Goal: Information Seeking & Learning: Learn about a topic

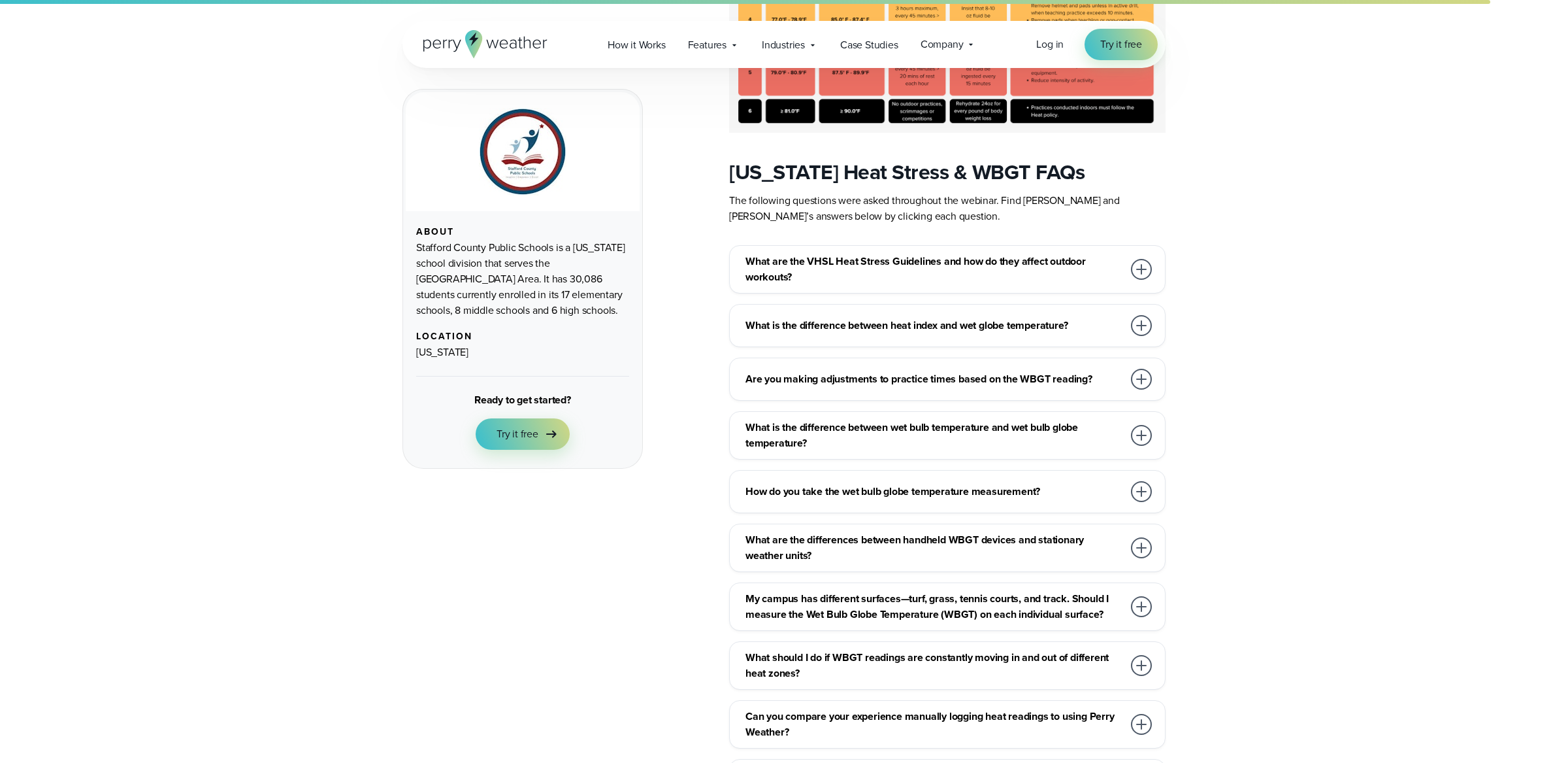
scroll to position [1409, 0]
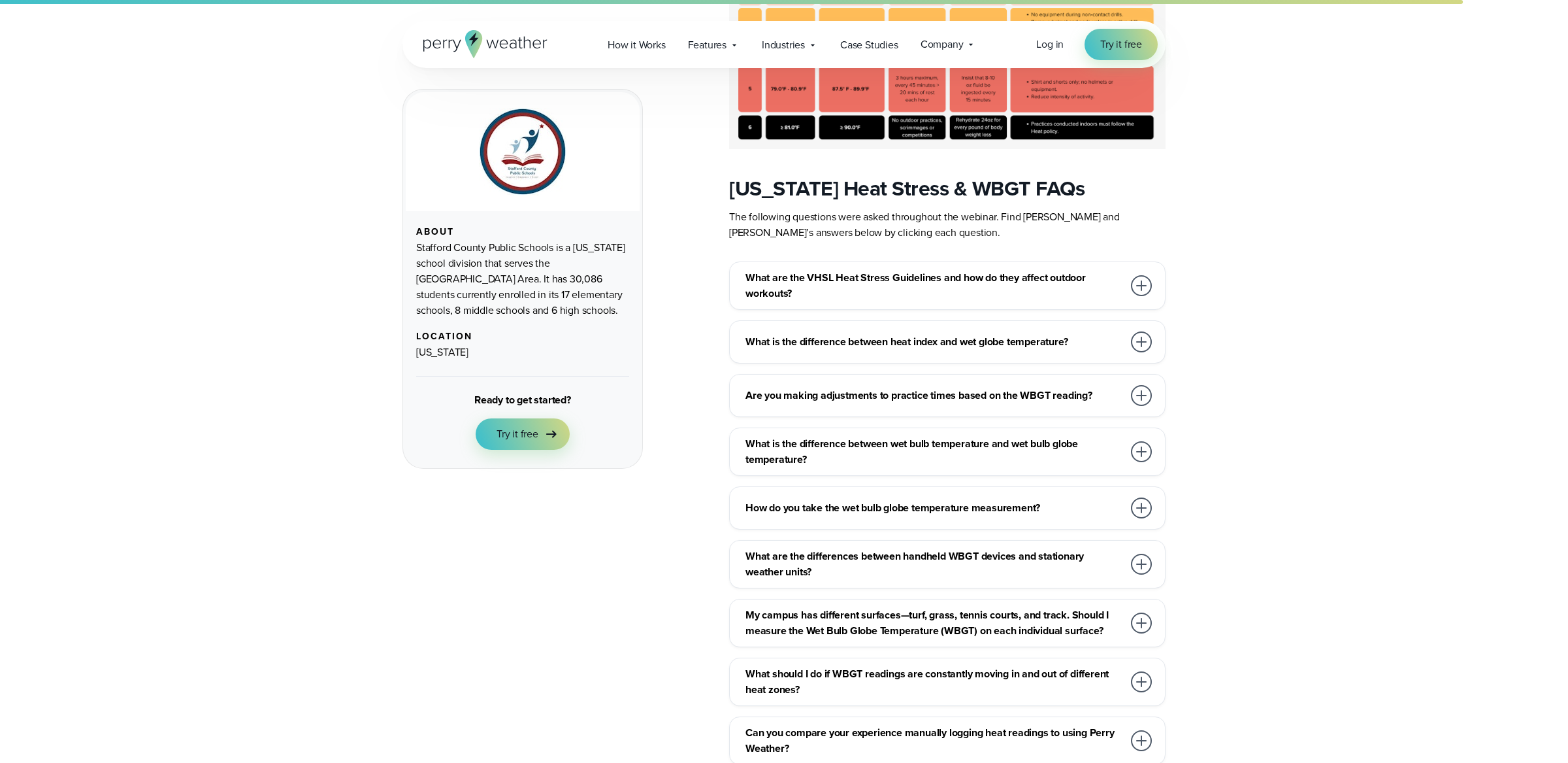
click at [824, 261] on div "What are the VHSL Heat Stress Guidelines and how do they affect outdoor workout…" at bounding box center [947, 285] width 437 height 48
click at [823, 270] on h3 "What are the VHSL Heat Stress Guidelines and how do they affect outdoor workout…" at bounding box center [934, 285] width 377 height 31
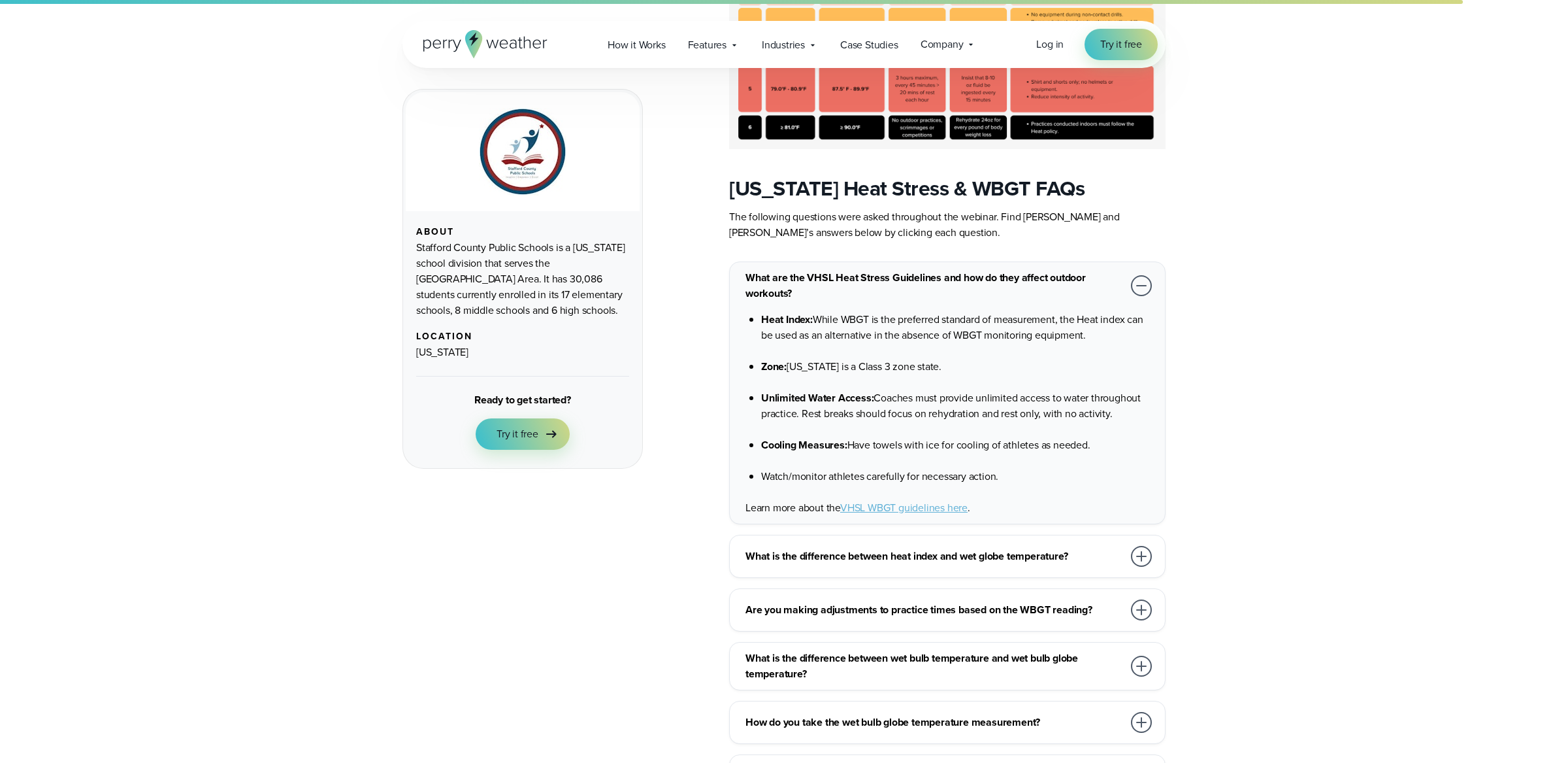
click at [823, 270] on h3 "What are the VHSL Heat Stress Guidelines and how do they affect outdoor workout…" at bounding box center [934, 285] width 377 height 31
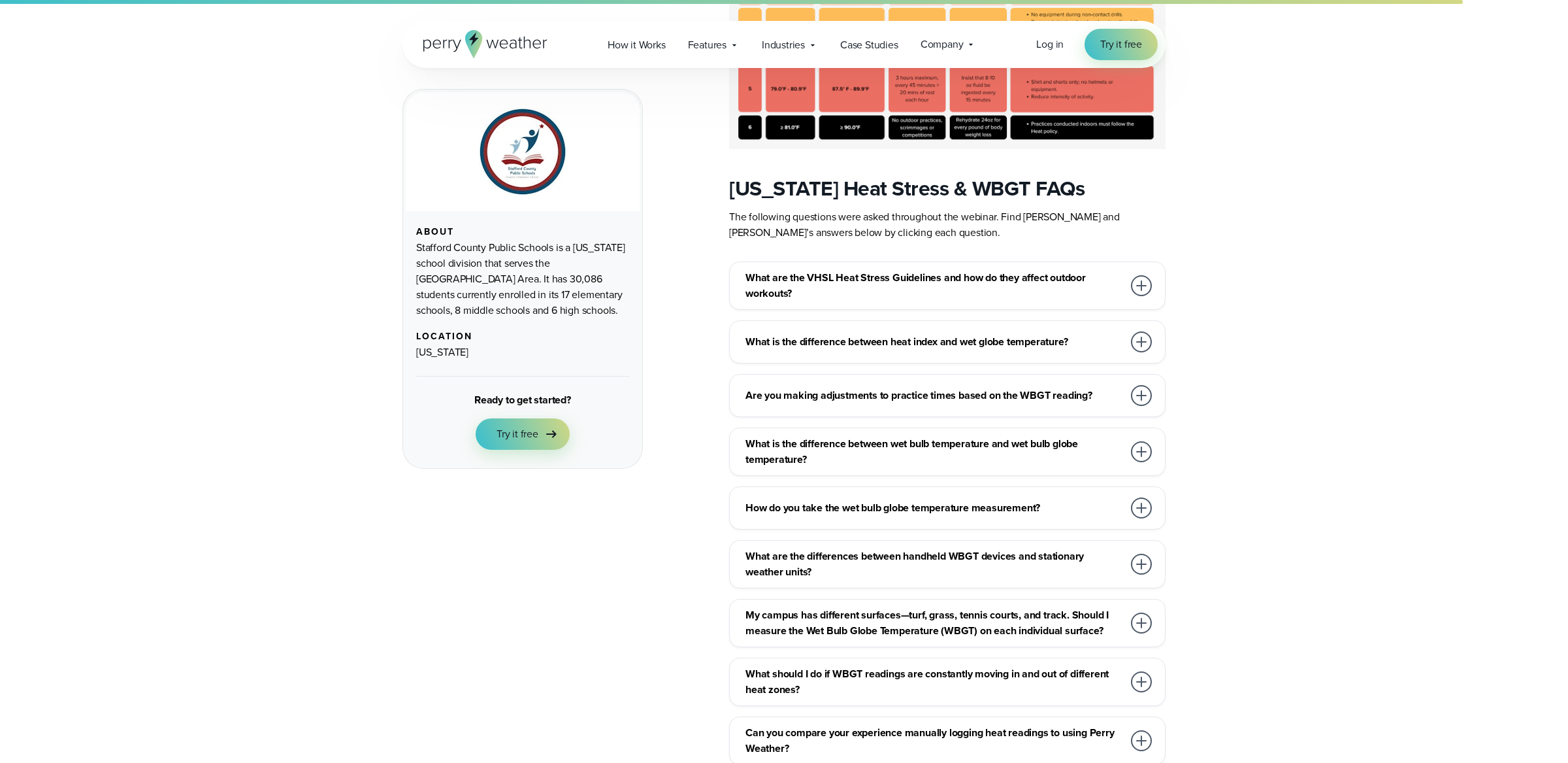
click at [821, 334] on h3 "What is the difference between heat index and wet globe temperature?" at bounding box center [934, 342] width 377 height 15
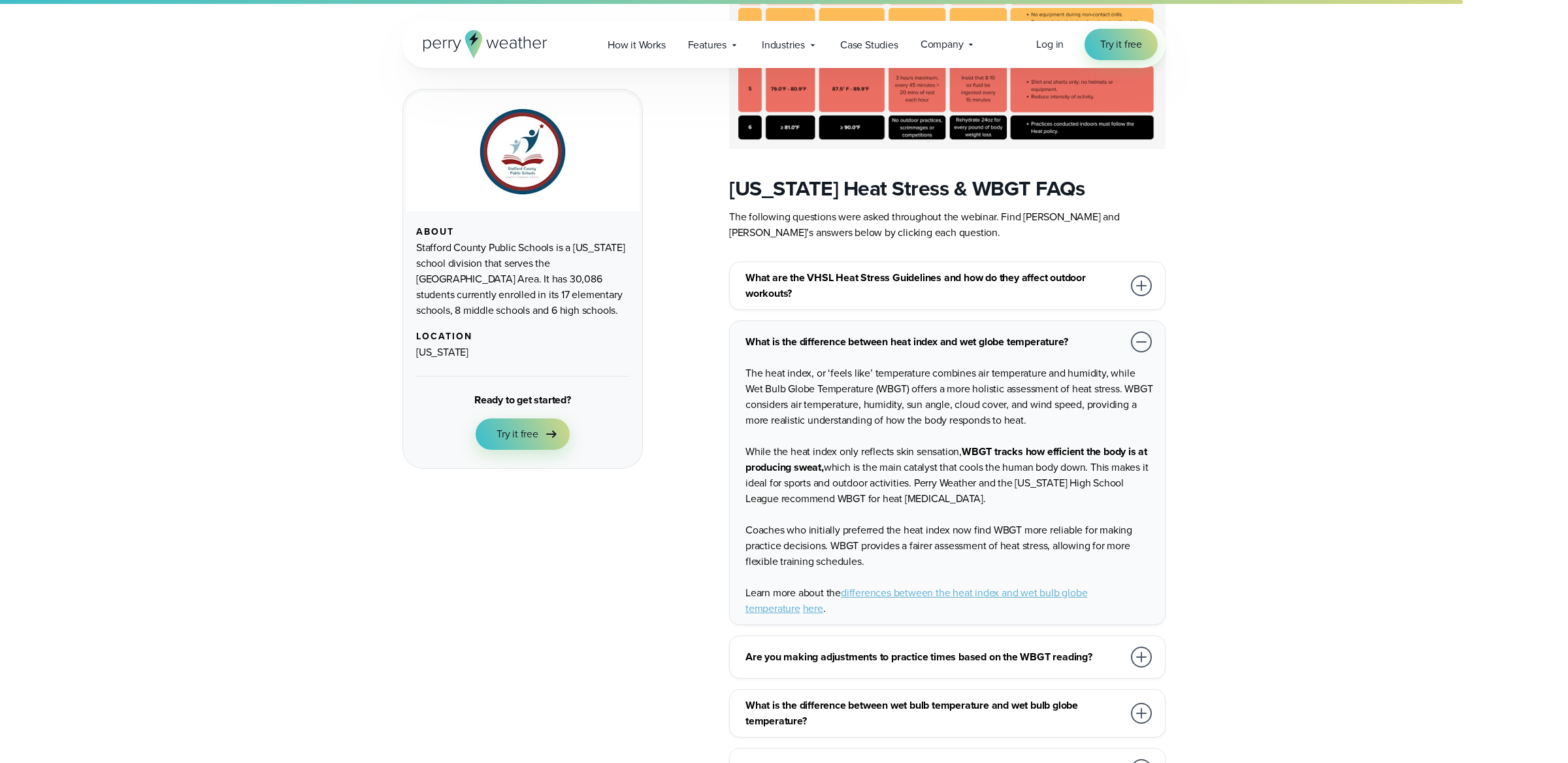
click at [821, 334] on h3 "What is the difference between heat index and wet globe temperature?" at bounding box center [934, 342] width 377 height 15
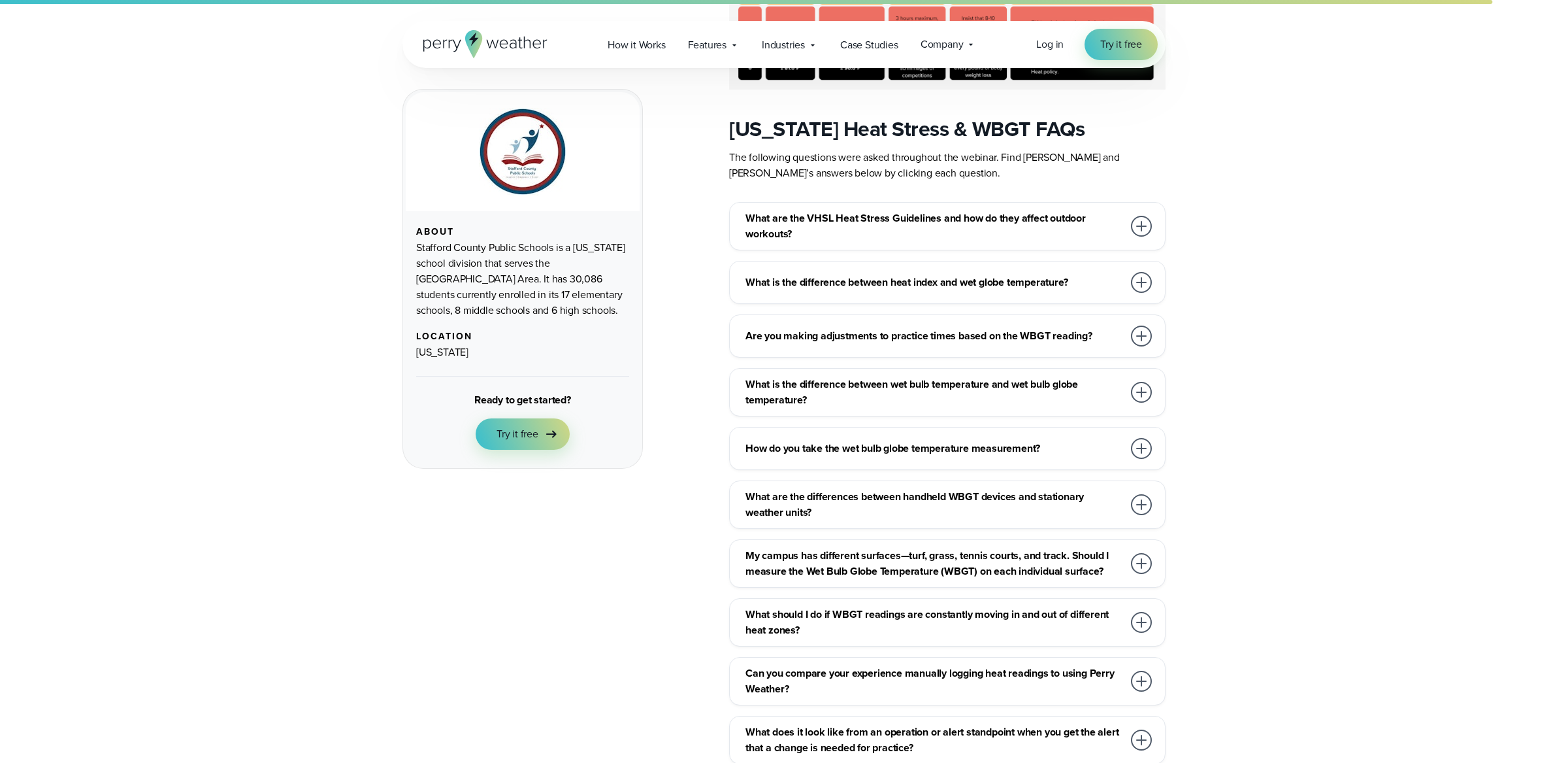
scroll to position [1468, 0]
click at [819, 377] on h3 "What is the difference between wet bulb temperature and wet bulb globe temperat…" at bounding box center [934, 393] width 377 height 31
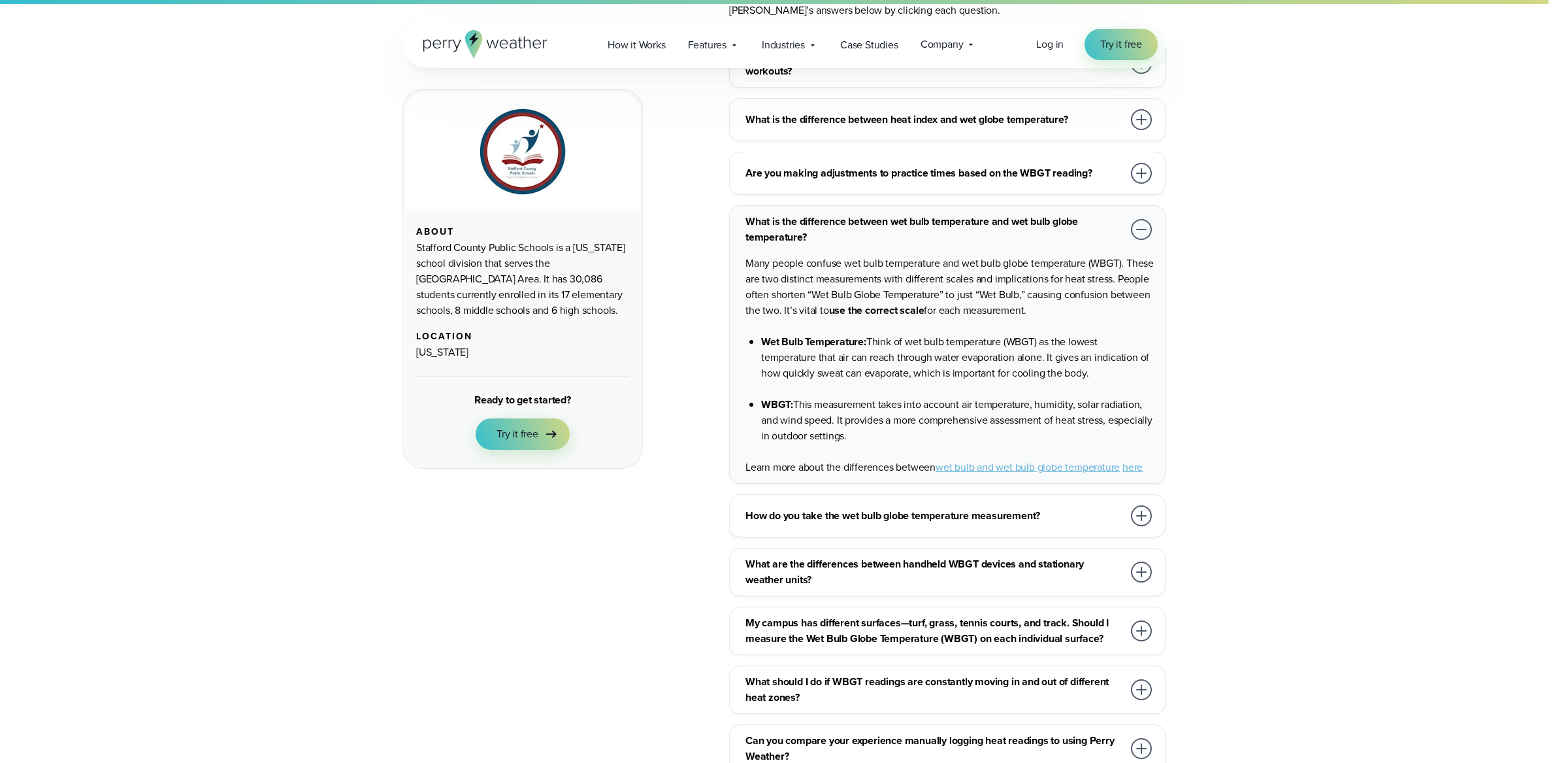
scroll to position [1654, 0]
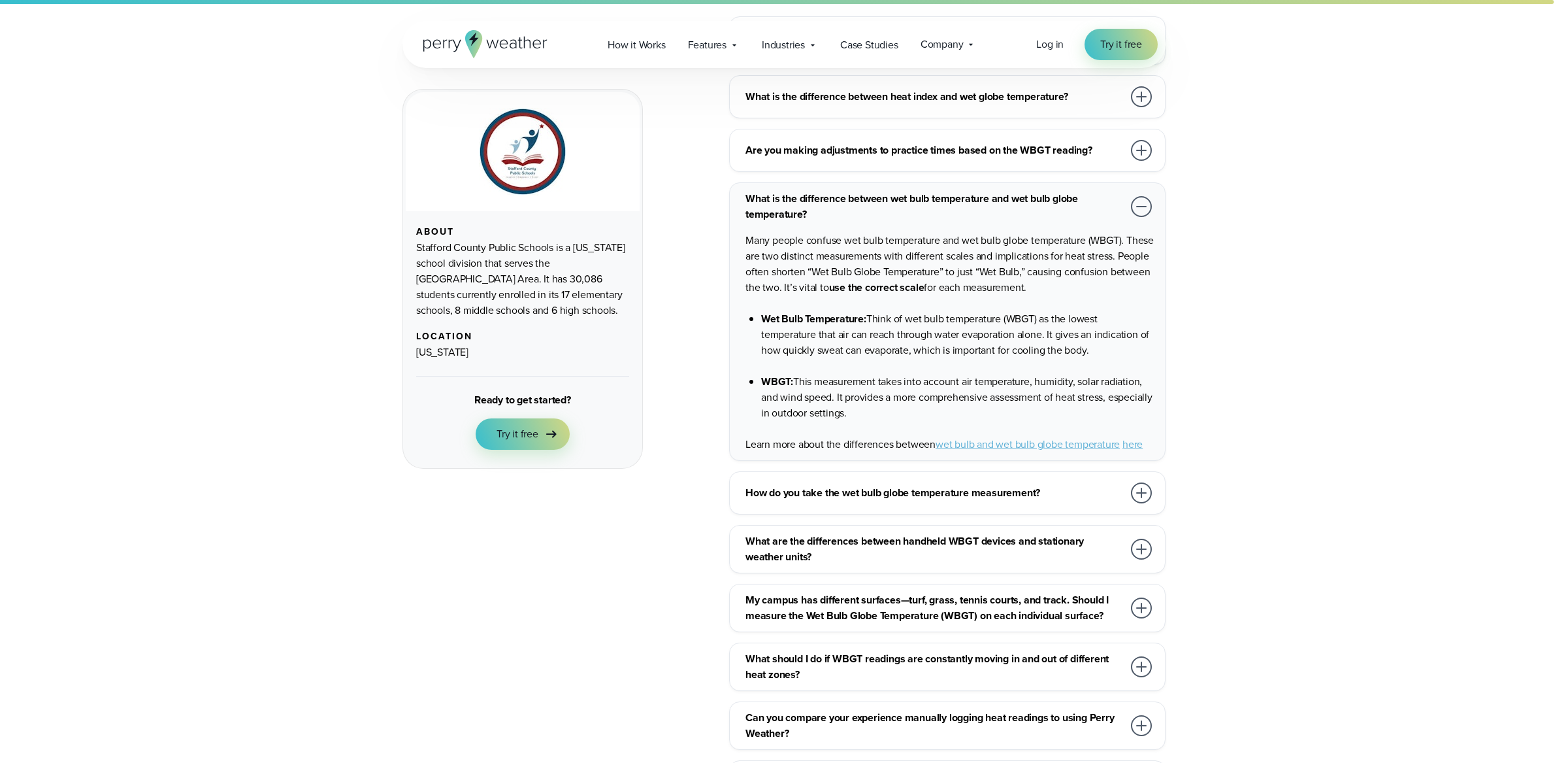
click at [1090, 485] on h3 "How do you take the wet bulb globe temperature measurement?" at bounding box center [934, 492] width 377 height 15
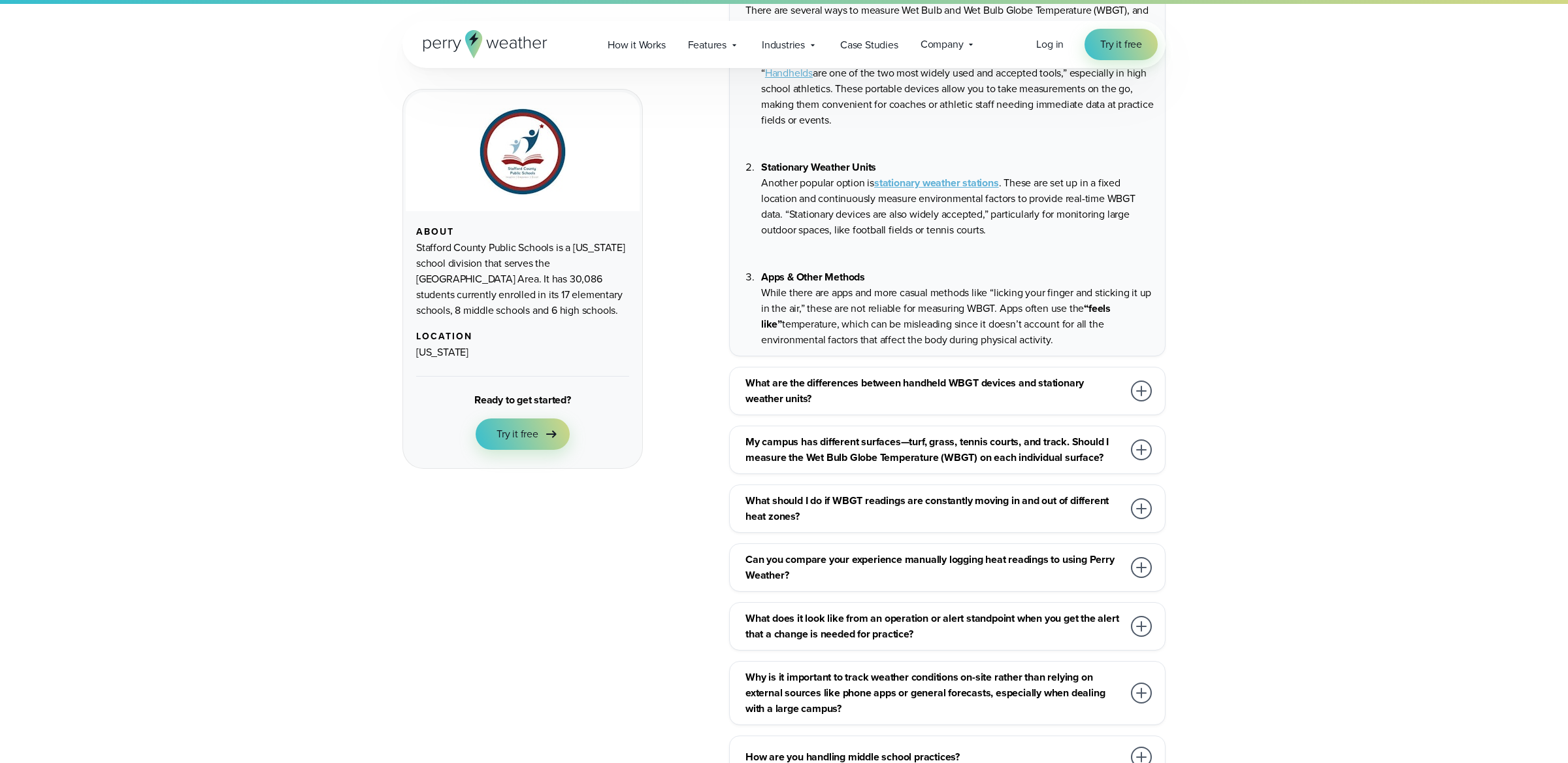
scroll to position [1939, 0]
click at [1065, 436] on h3 "My campus has different surfaces—turf, grass, tennis courts, and track. Should …" at bounding box center [934, 448] width 377 height 31
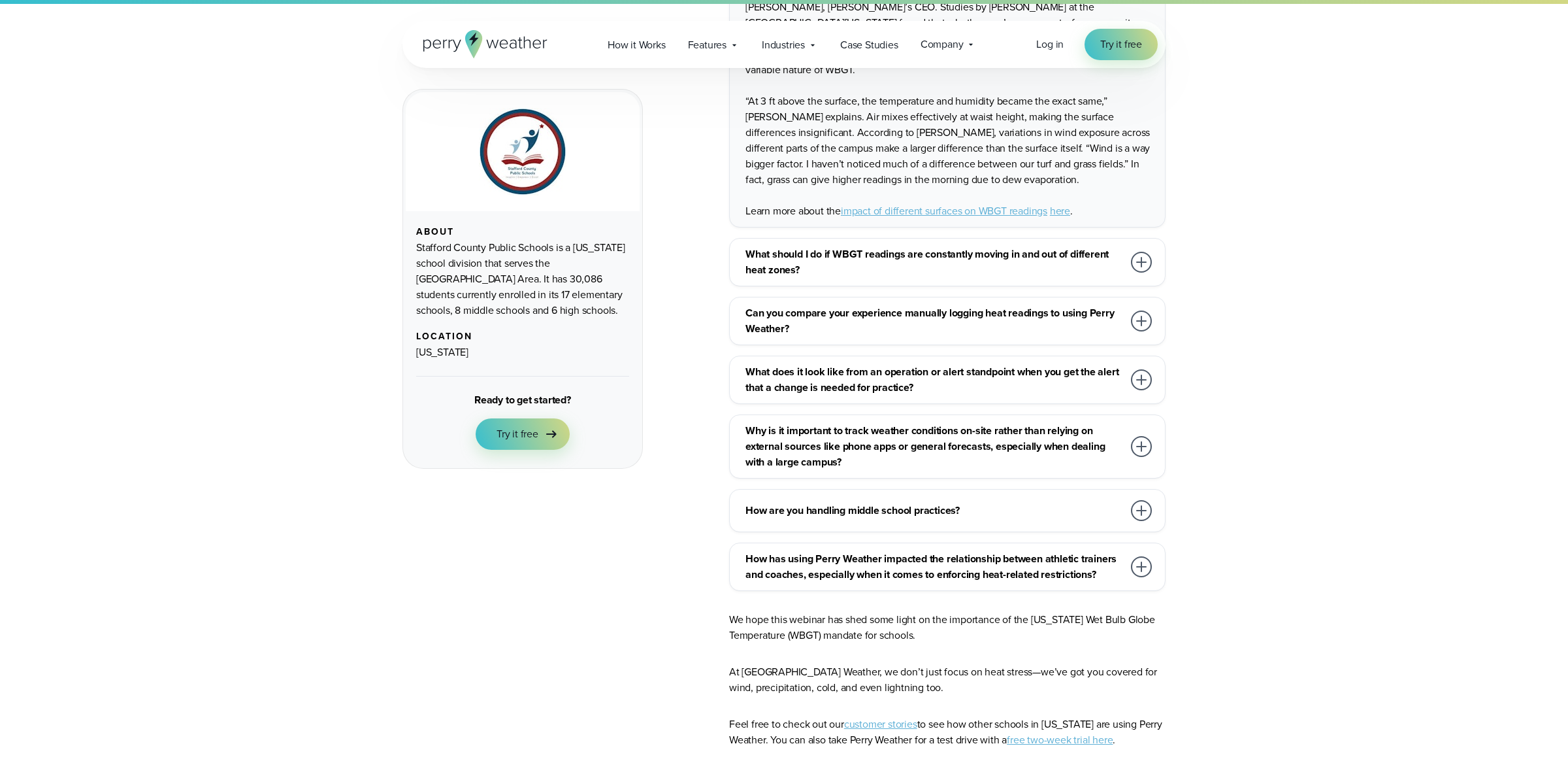
scroll to position [2124, 0]
click at [1022, 244] on h3 "What should I do if WBGT readings are constantly moving in and out of different…" at bounding box center [934, 259] width 377 height 31
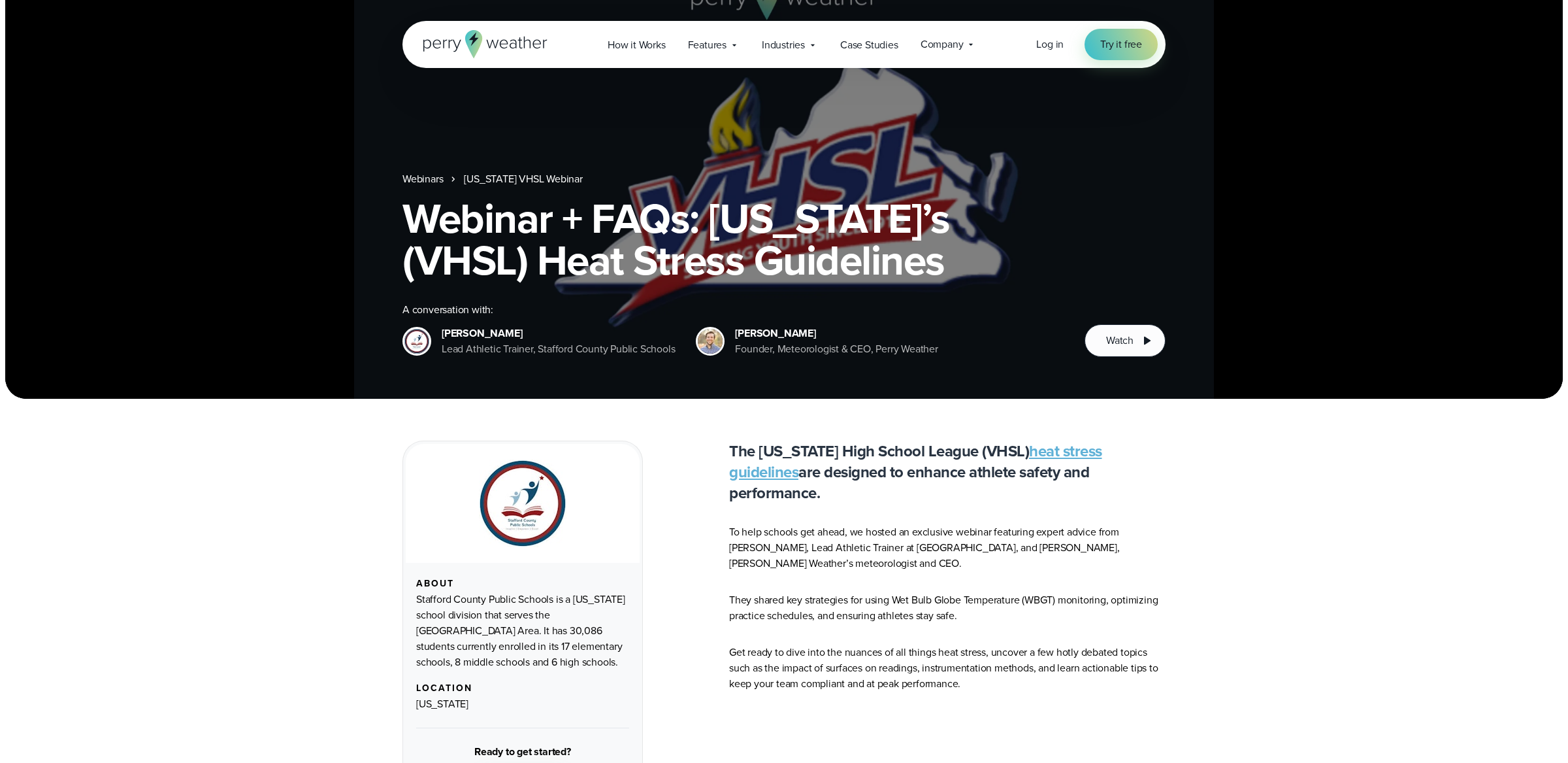
scroll to position [59, 0]
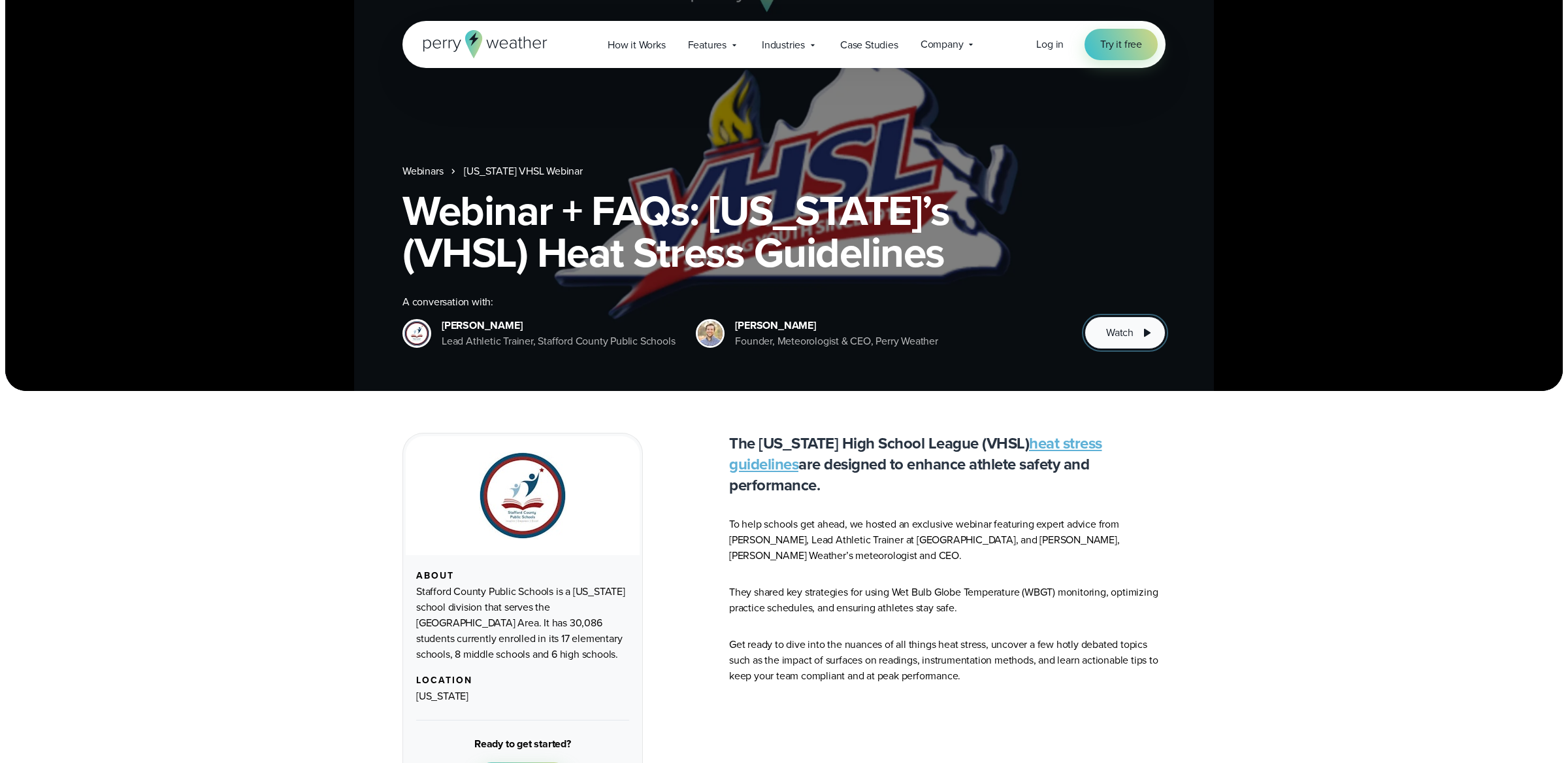
click at [1130, 339] on span "Watch" at bounding box center [1120, 332] width 28 height 15
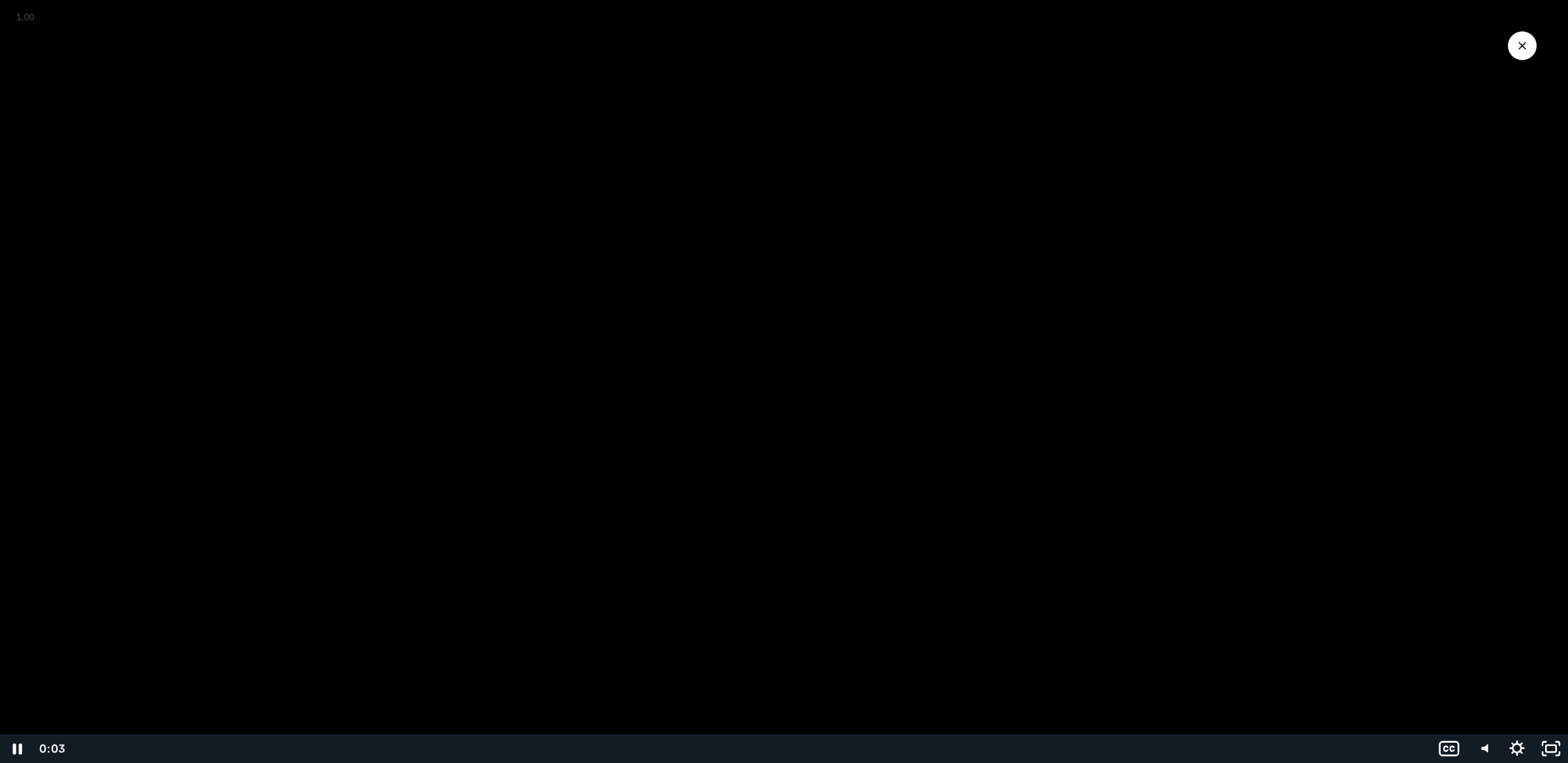
click at [527, 398] on div at bounding box center [784, 381] width 1568 height 763
click at [80, 751] on div "0:00" at bounding box center [752, 748] width 1344 height 29
click at [9, 751] on icon "Play Video" at bounding box center [18, 748] width 34 height 29
click at [190, 744] on div "4:33" at bounding box center [752, 748] width 1344 height 29
click at [304, 566] on div at bounding box center [784, 381] width 1568 height 763
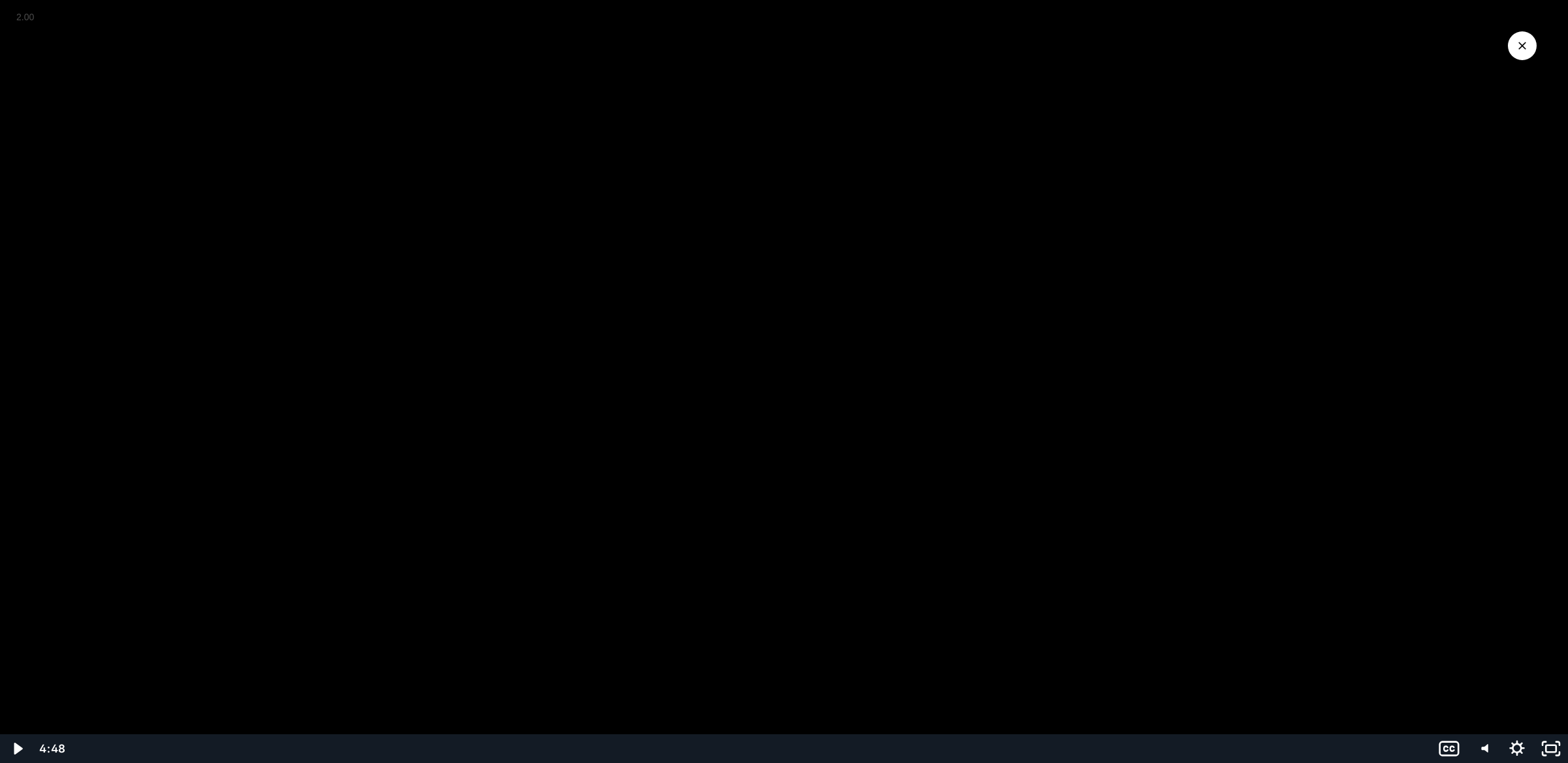
click at [304, 566] on div at bounding box center [784, 381] width 1568 height 763
click at [154, 744] on div "3:04" at bounding box center [752, 748] width 1344 height 29
click at [15, 748] on icon "Play Video" at bounding box center [18, 748] width 9 height 12
click at [1488, 747] on icon "Mute" at bounding box center [1482, 748] width 40 height 34
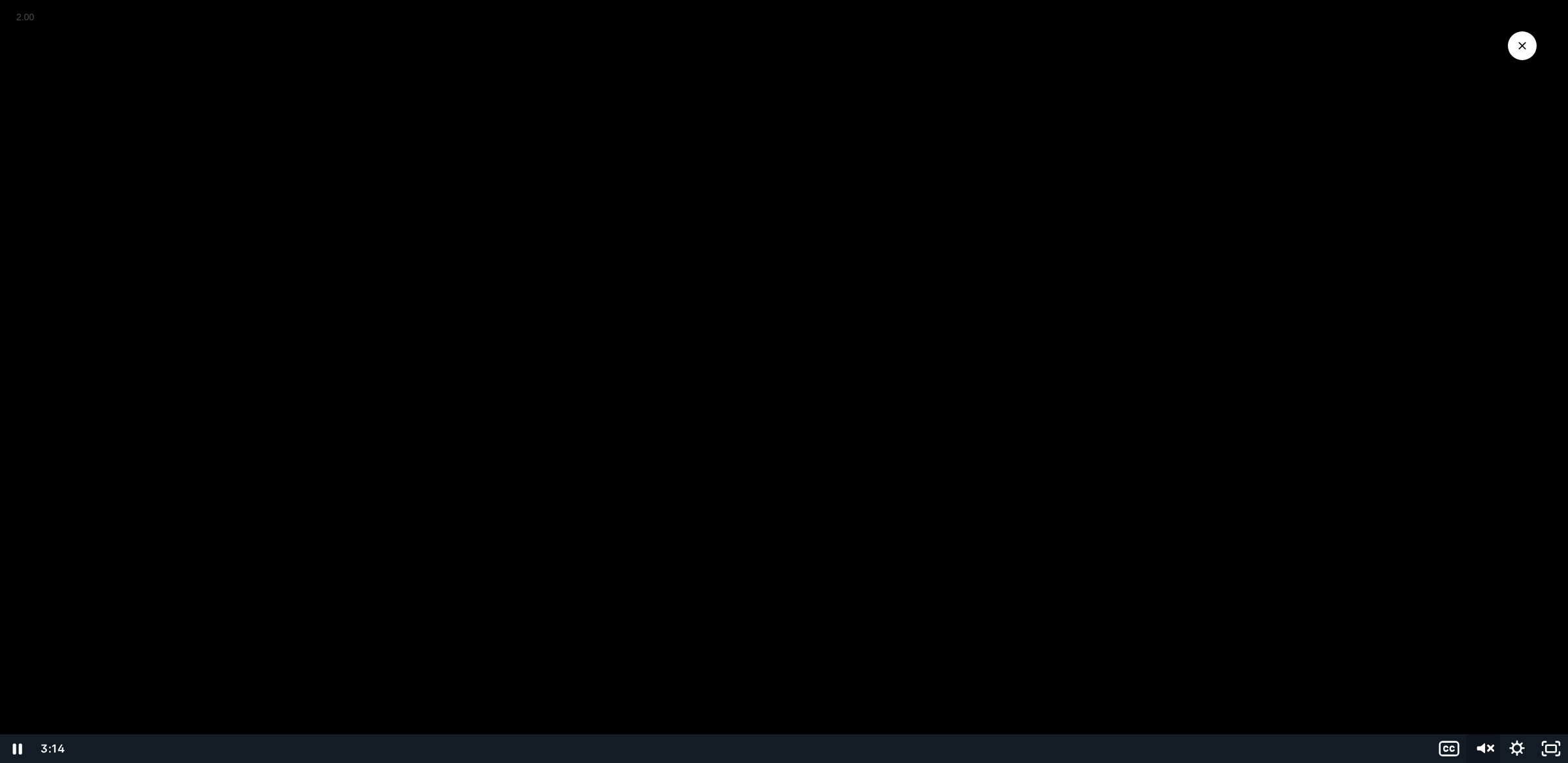
click at [1488, 745] on g "Unmute" at bounding box center [1491, 748] width 6 height 15
click at [1488, 740] on icon "Mute" at bounding box center [1482, 748] width 40 height 34
click at [1489, 746] on icon "Unmute" at bounding box center [1482, 748] width 40 height 34
drag, startPoint x: 1481, startPoint y: 706, endPoint x: 1479, endPoint y: 655, distance: 51.0
click at [1479, 655] on div "Volume" at bounding box center [1483, 658] width 12 height 12
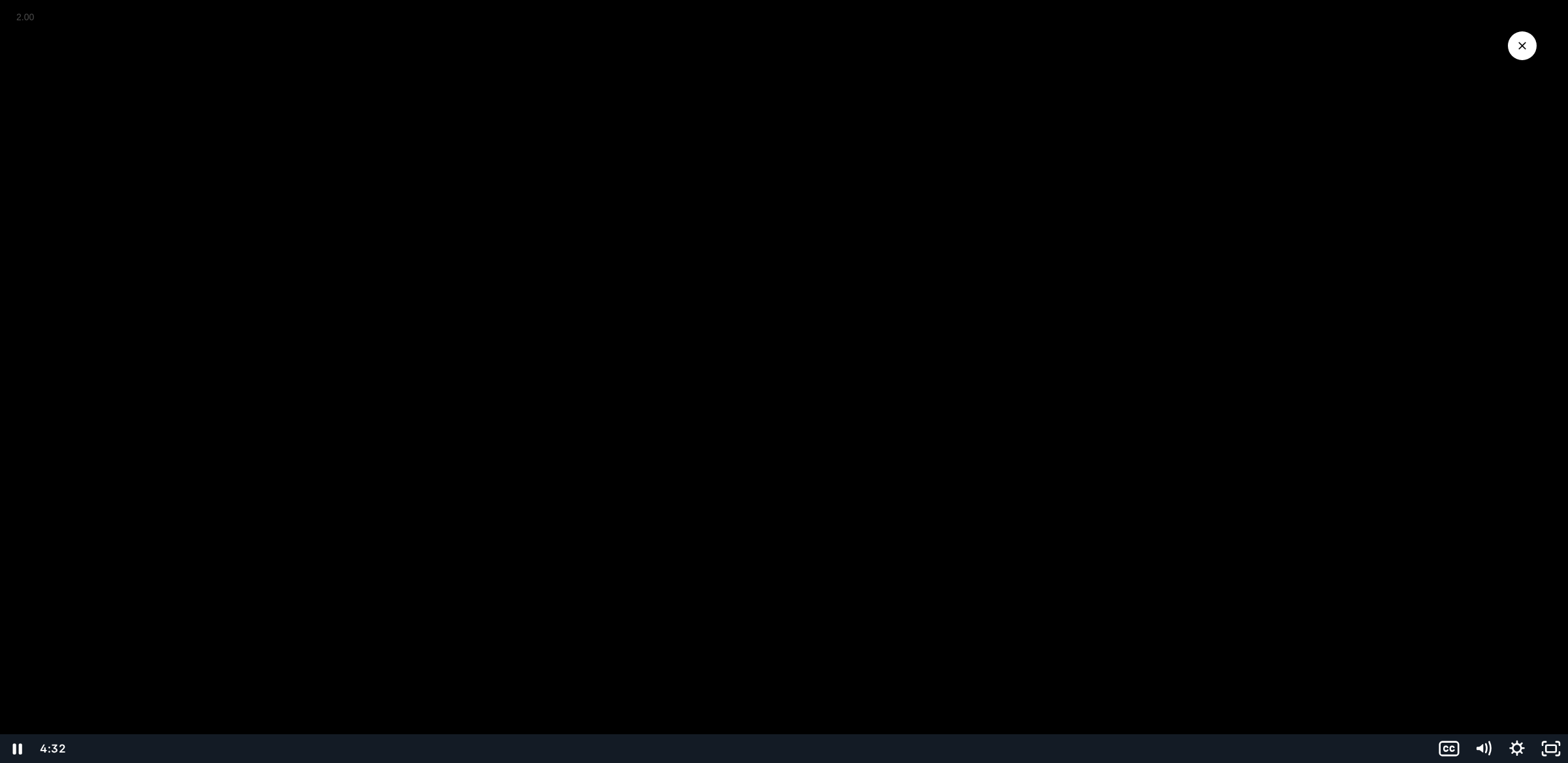
click at [789, 388] on div at bounding box center [784, 381] width 1568 height 763
click at [20, 750] on icon "Play Video" at bounding box center [18, 748] width 9 height 12
click at [423, 481] on div at bounding box center [784, 381] width 1568 height 763
click at [528, 430] on div at bounding box center [784, 381] width 1568 height 763
click at [907, 402] on div at bounding box center [784, 381] width 1568 height 763
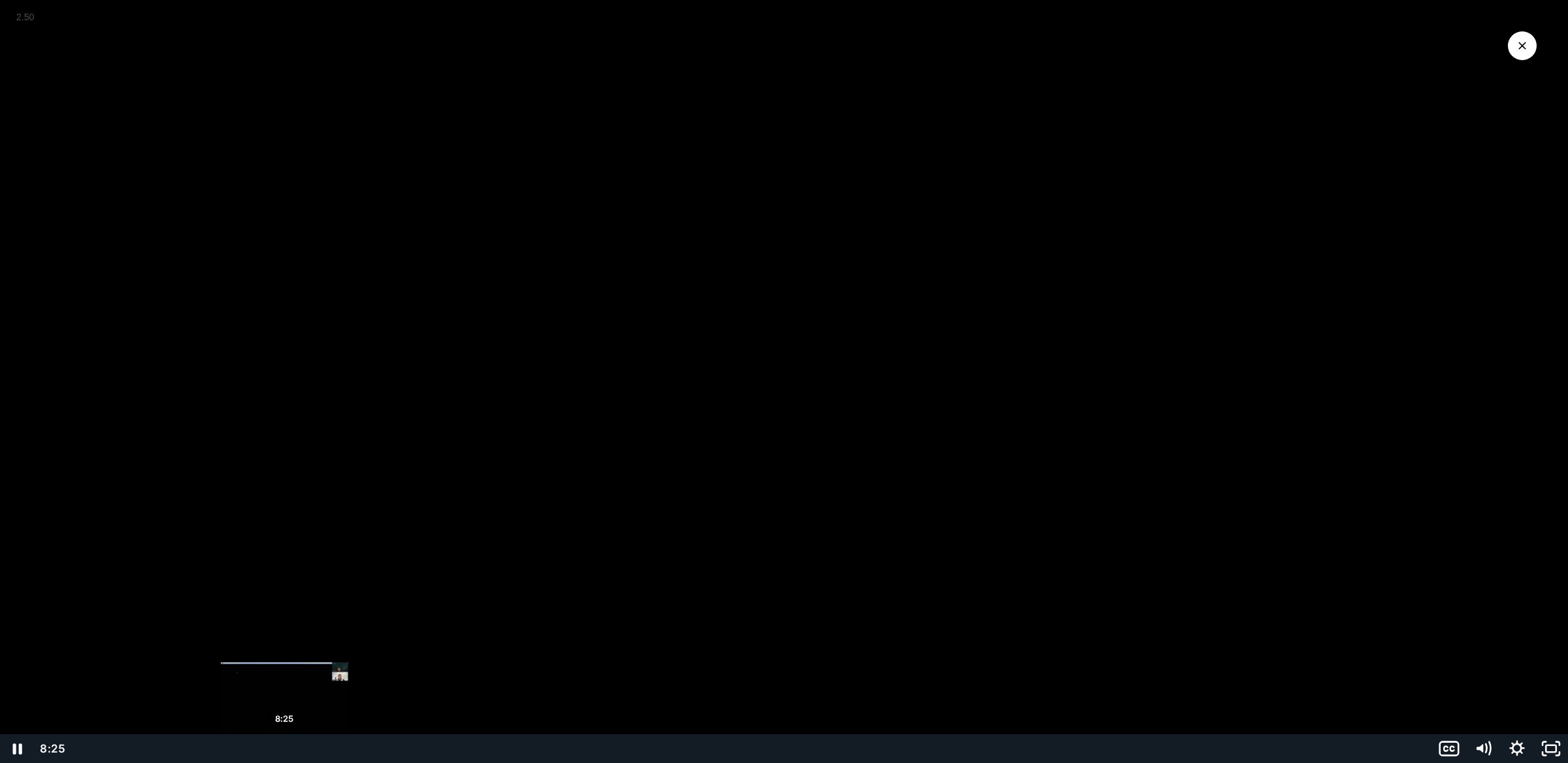
click at [284, 748] on div "8:25" at bounding box center [752, 748] width 1344 height 29
click at [301, 747] on div "9:06" at bounding box center [752, 748] width 1344 height 29
click at [325, 747] on div "10:07" at bounding box center [752, 748] width 1344 height 29
click at [350, 748] on div "11:09" at bounding box center [752, 748] width 1344 height 29
click at [343, 748] on div "10:51" at bounding box center [752, 748] width 1344 height 29
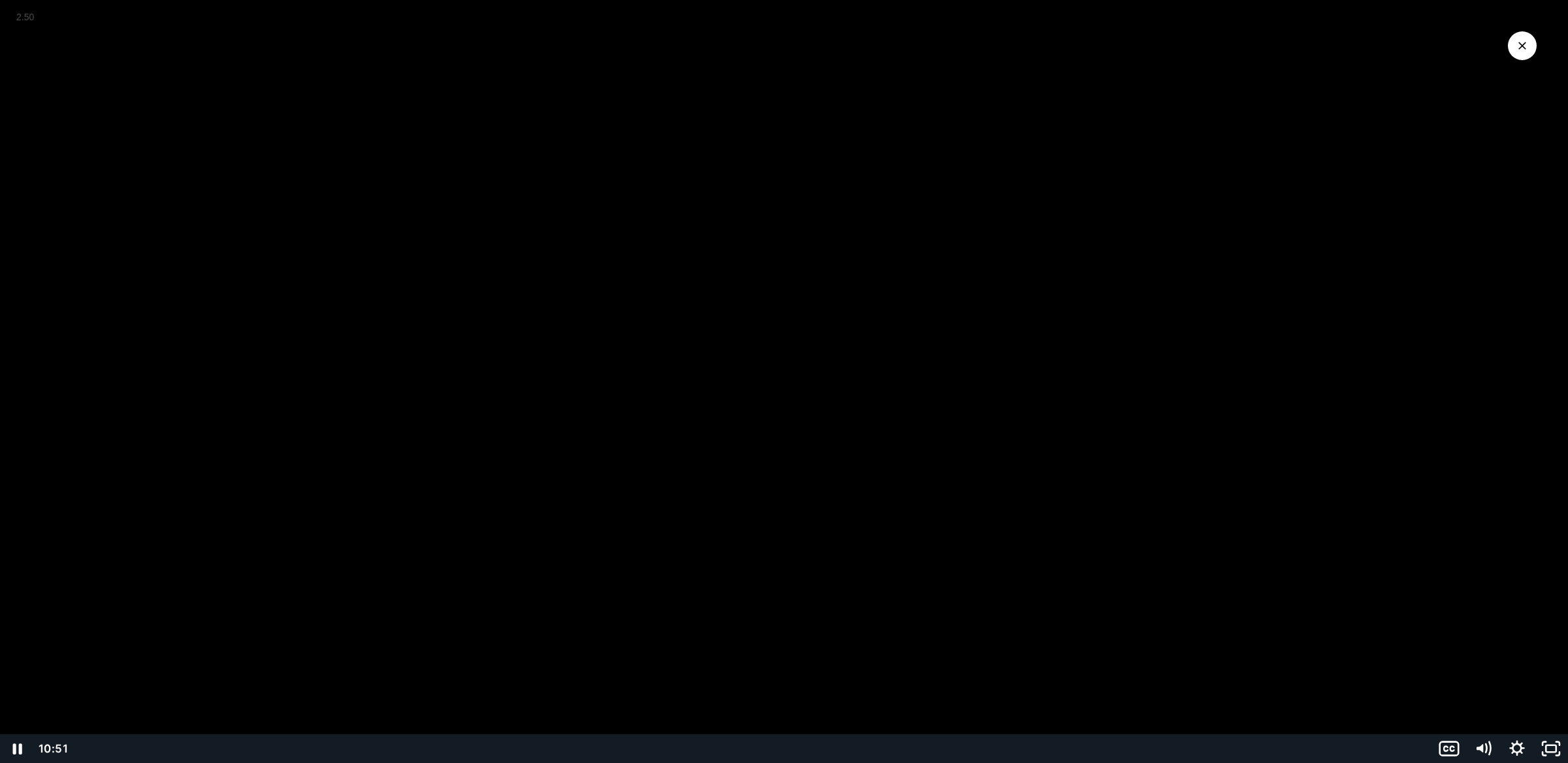
click at [396, 374] on div at bounding box center [784, 381] width 1568 height 763
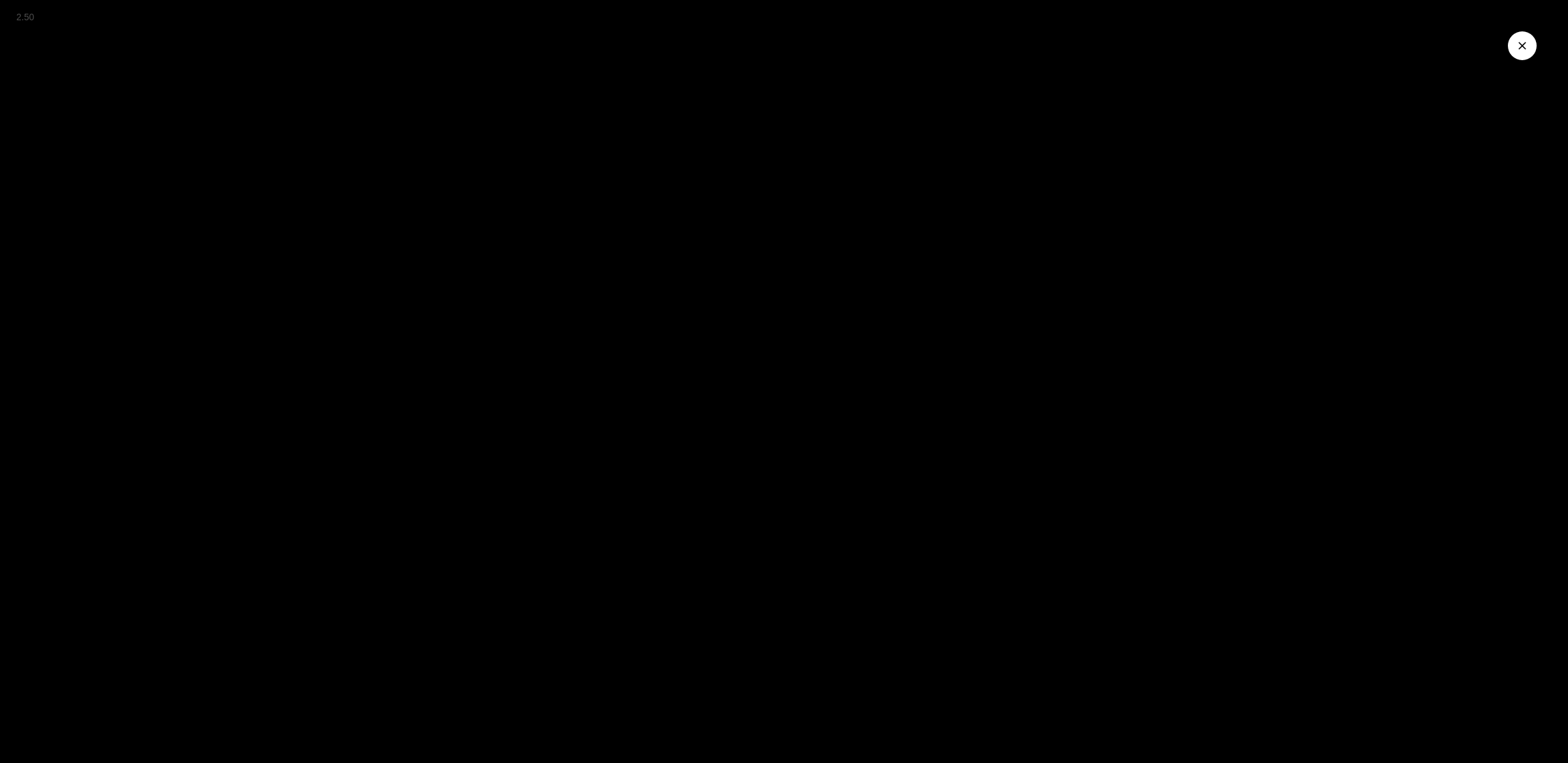
click at [1523, 57] on button "Close Video" at bounding box center [1522, 45] width 29 height 29
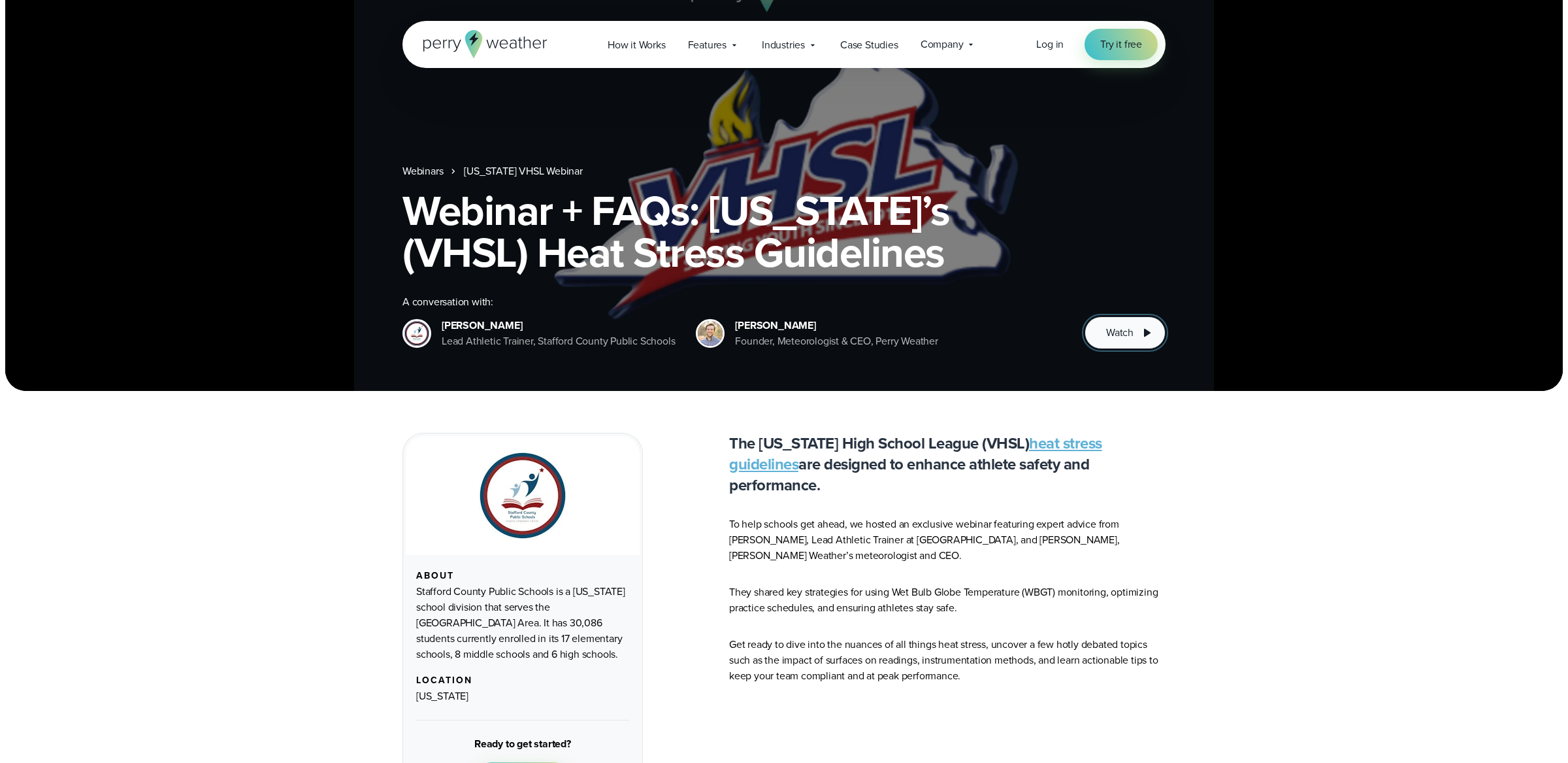
click at [1131, 345] on button "Watch" at bounding box center [1125, 332] width 81 height 33
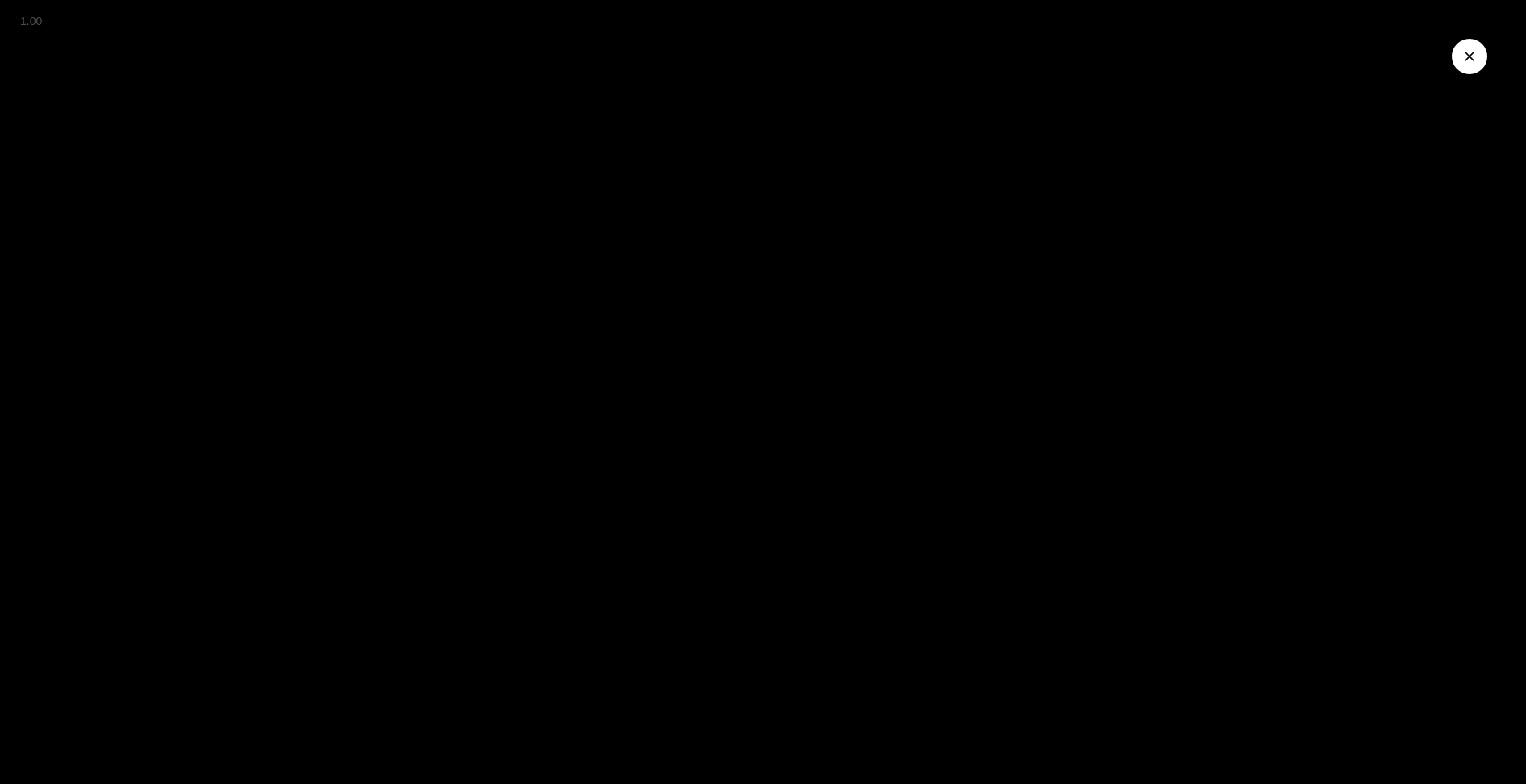
click at [1463, 40] on button "Close Video" at bounding box center [1468, 56] width 35 height 35
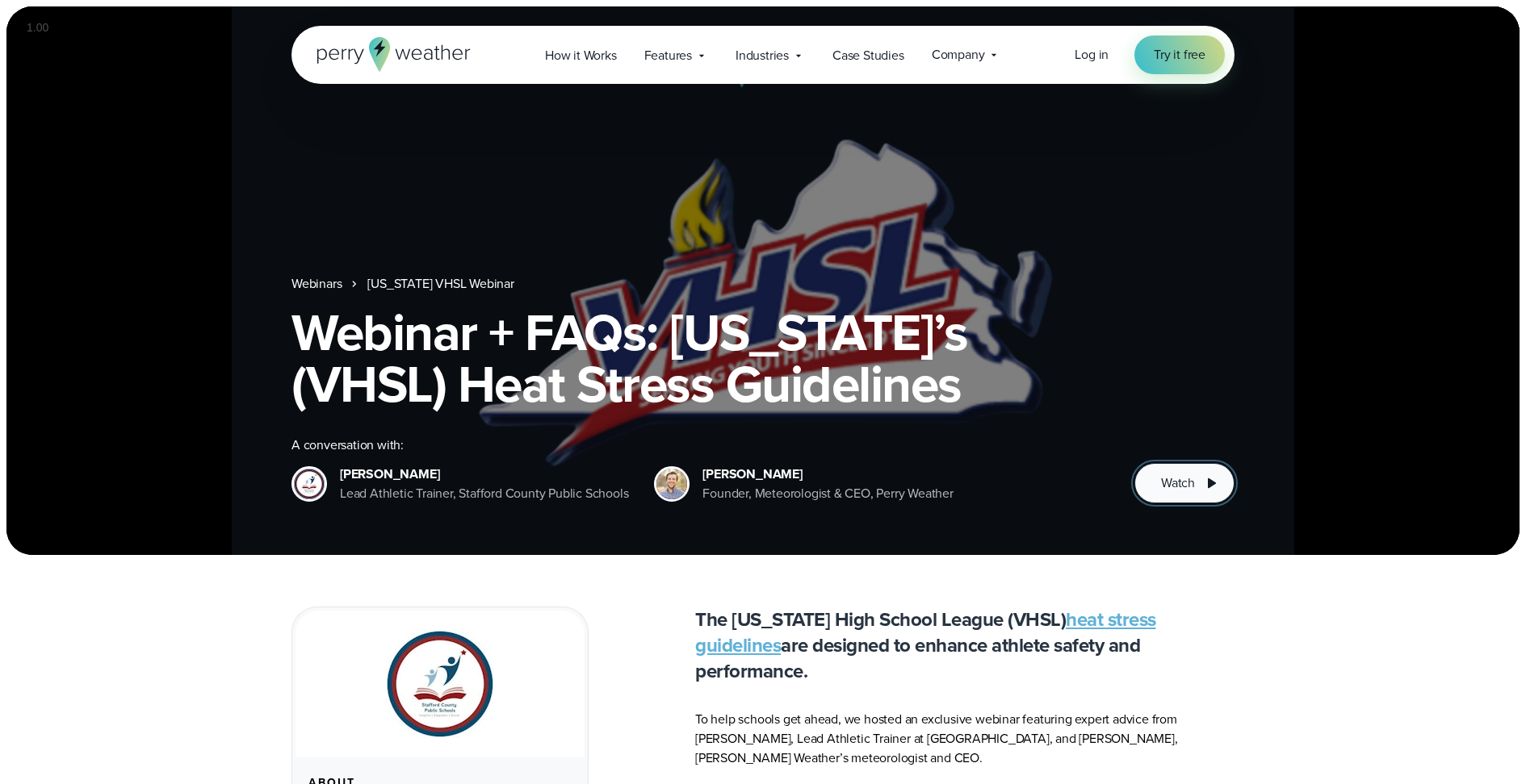
click at [1166, 480] on span "Watch" at bounding box center [1178, 482] width 34 height 19
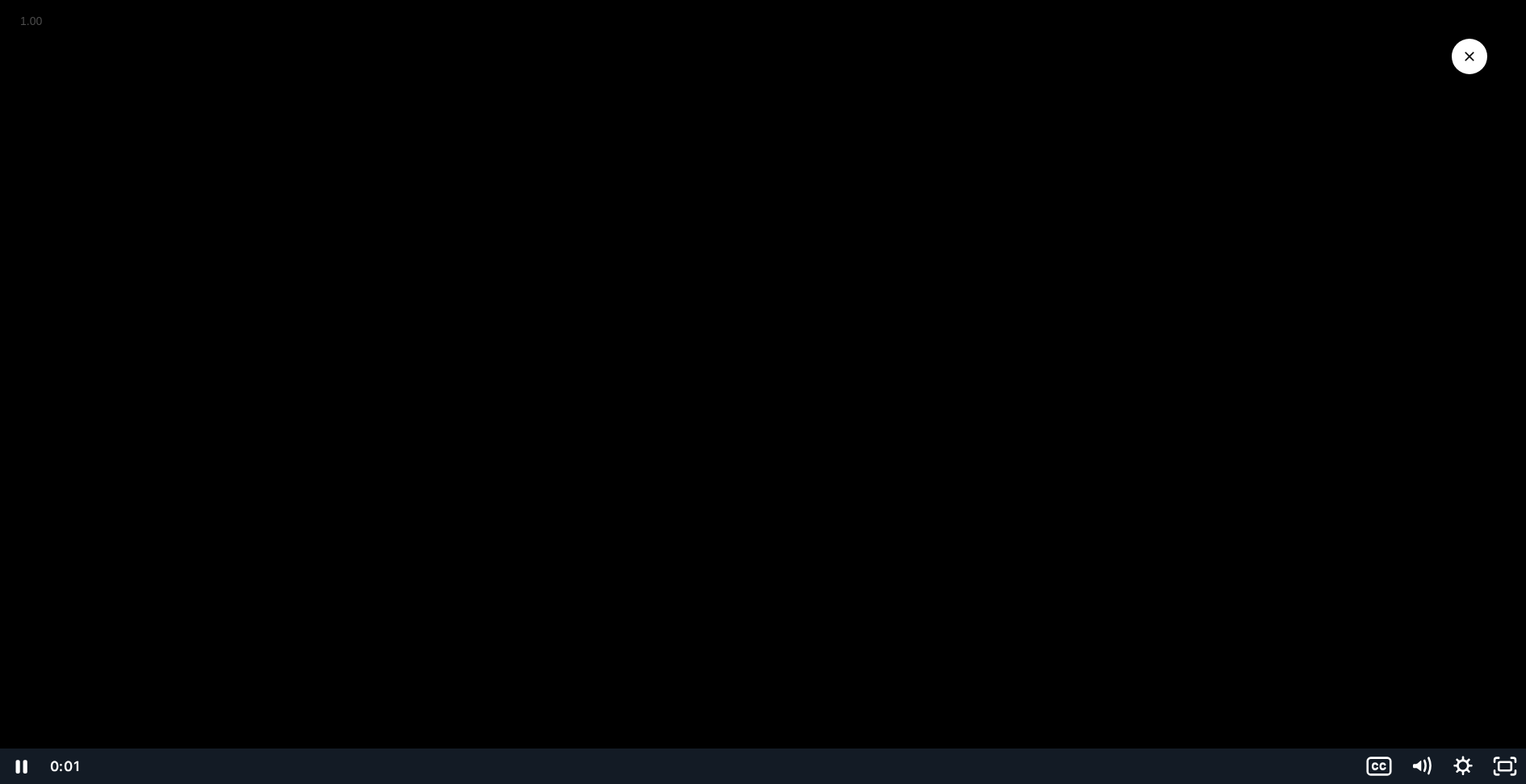
click at [837, 359] on div at bounding box center [763, 392] width 1526 height 784
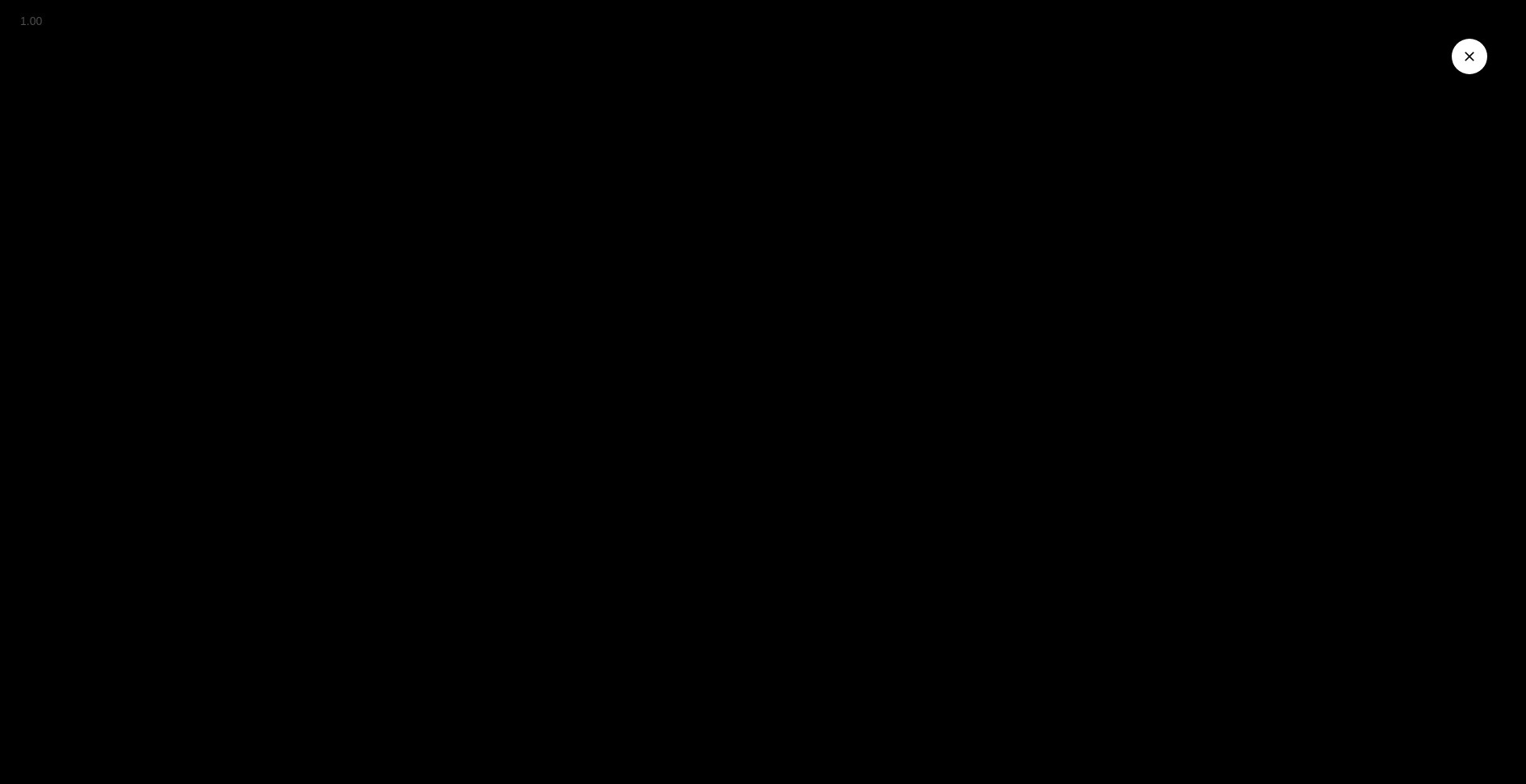
click at [1463, 68] on button "Close Video" at bounding box center [1468, 56] width 35 height 35
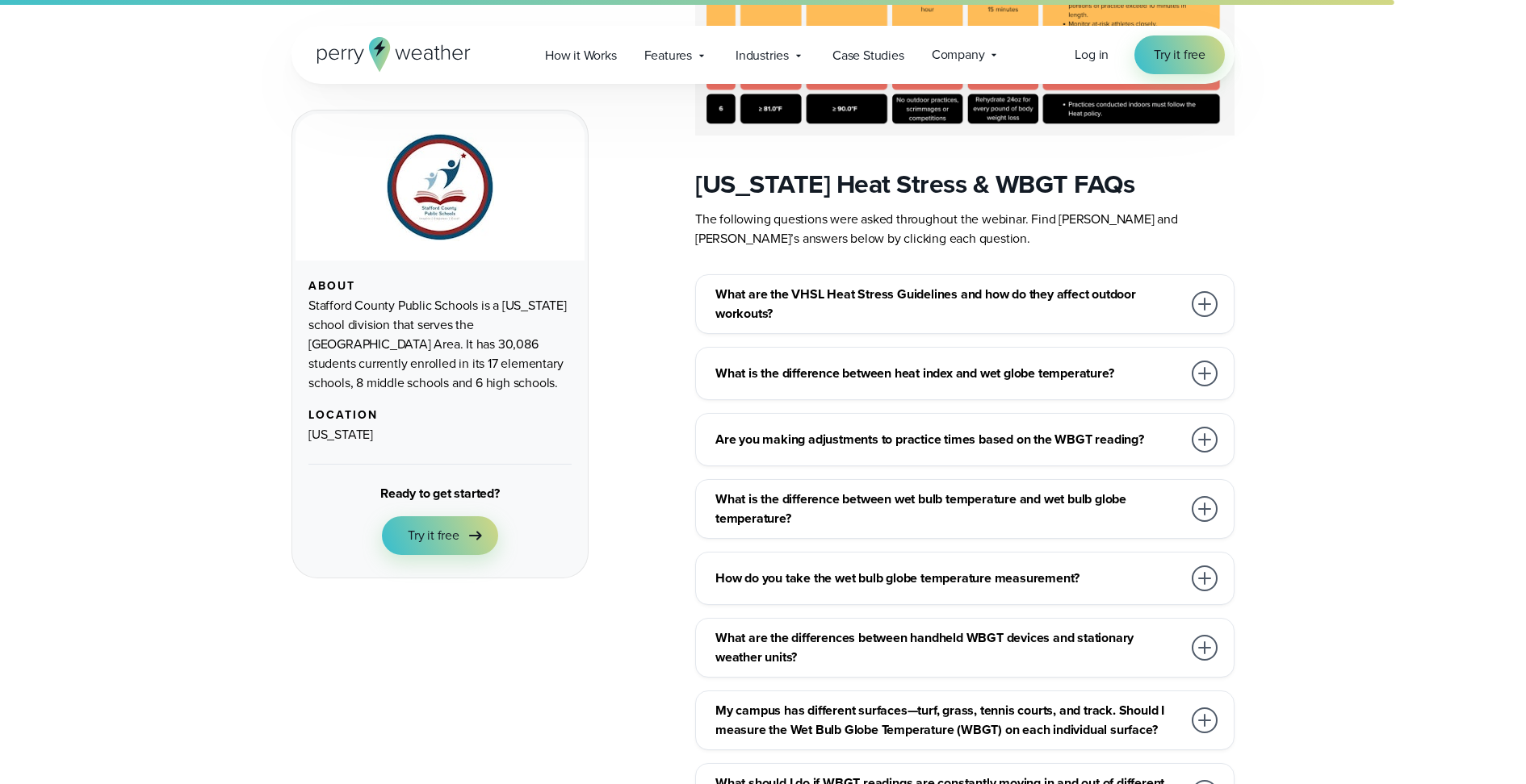
scroll to position [1760, 0]
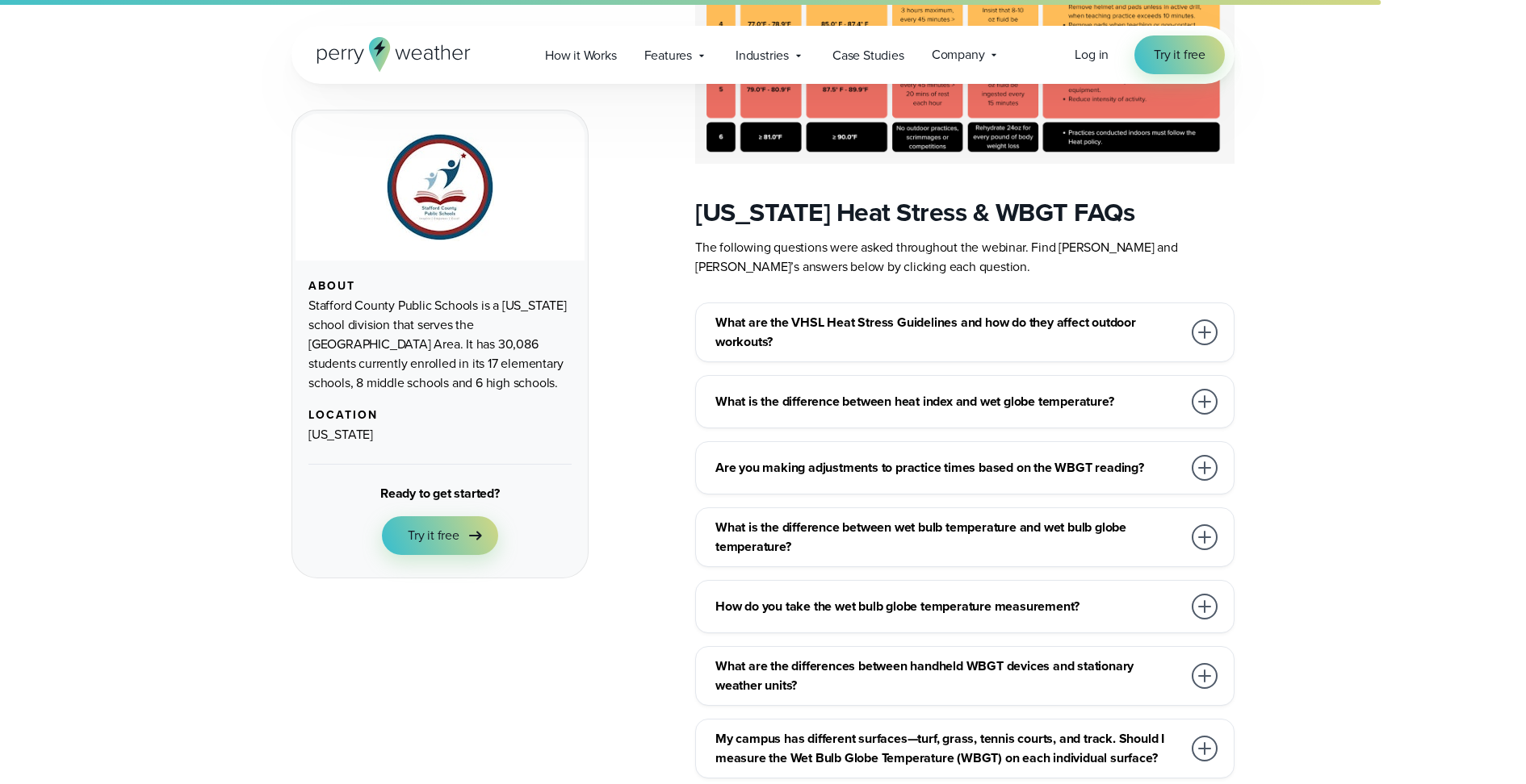
click at [1042, 386] on div "What is the difference between heat index and wet globe temperature?" at bounding box center [968, 402] width 505 height 33
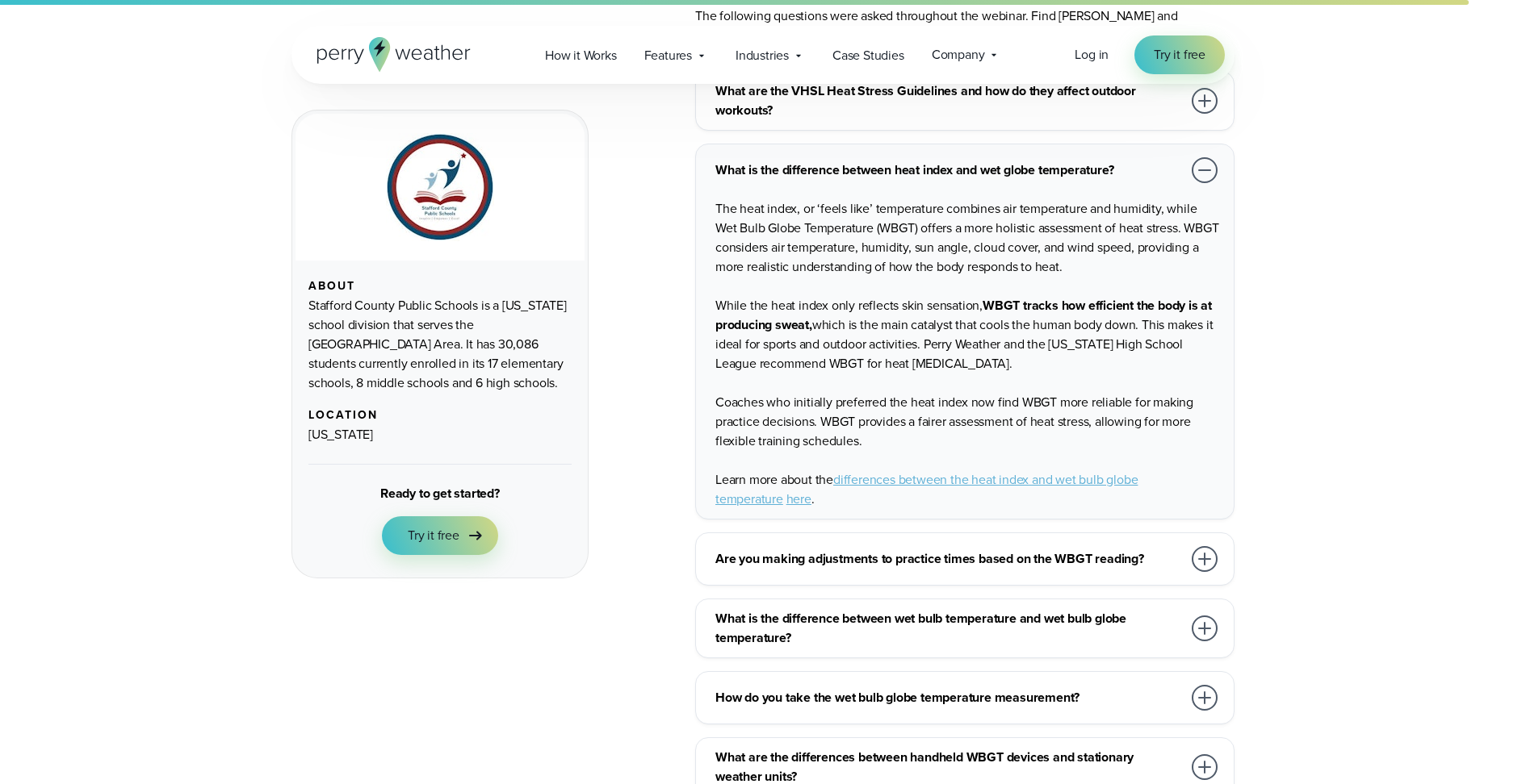
scroll to position [1993, 0]
click at [984, 608] on h3 "What is the difference between wet bulb temperature and wet bulb globe temperat…" at bounding box center [949, 627] width 466 height 39
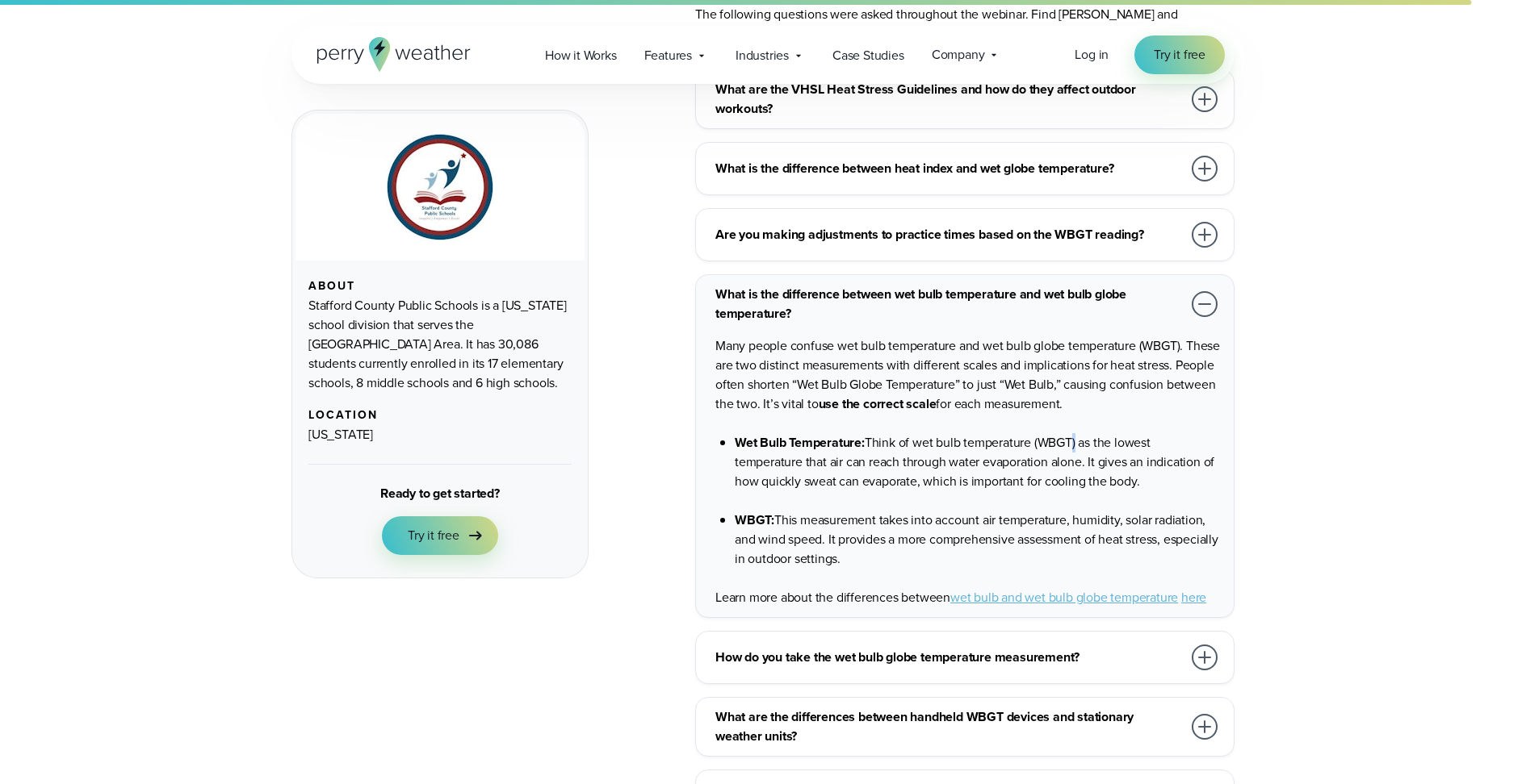
click at [1068, 434] on li "Wet Bulb Temperature: Think of wet bulb temperature (WBGT) as the lowest temper…" at bounding box center [978, 462] width 486 height 58
click at [1075, 434] on li "Wet Bulb Temperature: Think of wet bulb temperature (WBGT) as the lowest temper…" at bounding box center [978, 462] width 486 height 58
drag, startPoint x: 1081, startPoint y: 416, endPoint x: 1036, endPoint y: 416, distance: 45.0
click at [1036, 434] on li "Wet Bulb Temperature: Think of wet bulb temperature (WBGT) as the lowest temper…" at bounding box center [978, 462] width 486 height 58
click at [1049, 434] on li "Wet Bulb Temperature: Think of wet bulb temperature (WBGT) as the lowest temper…" at bounding box center [978, 462] width 486 height 58
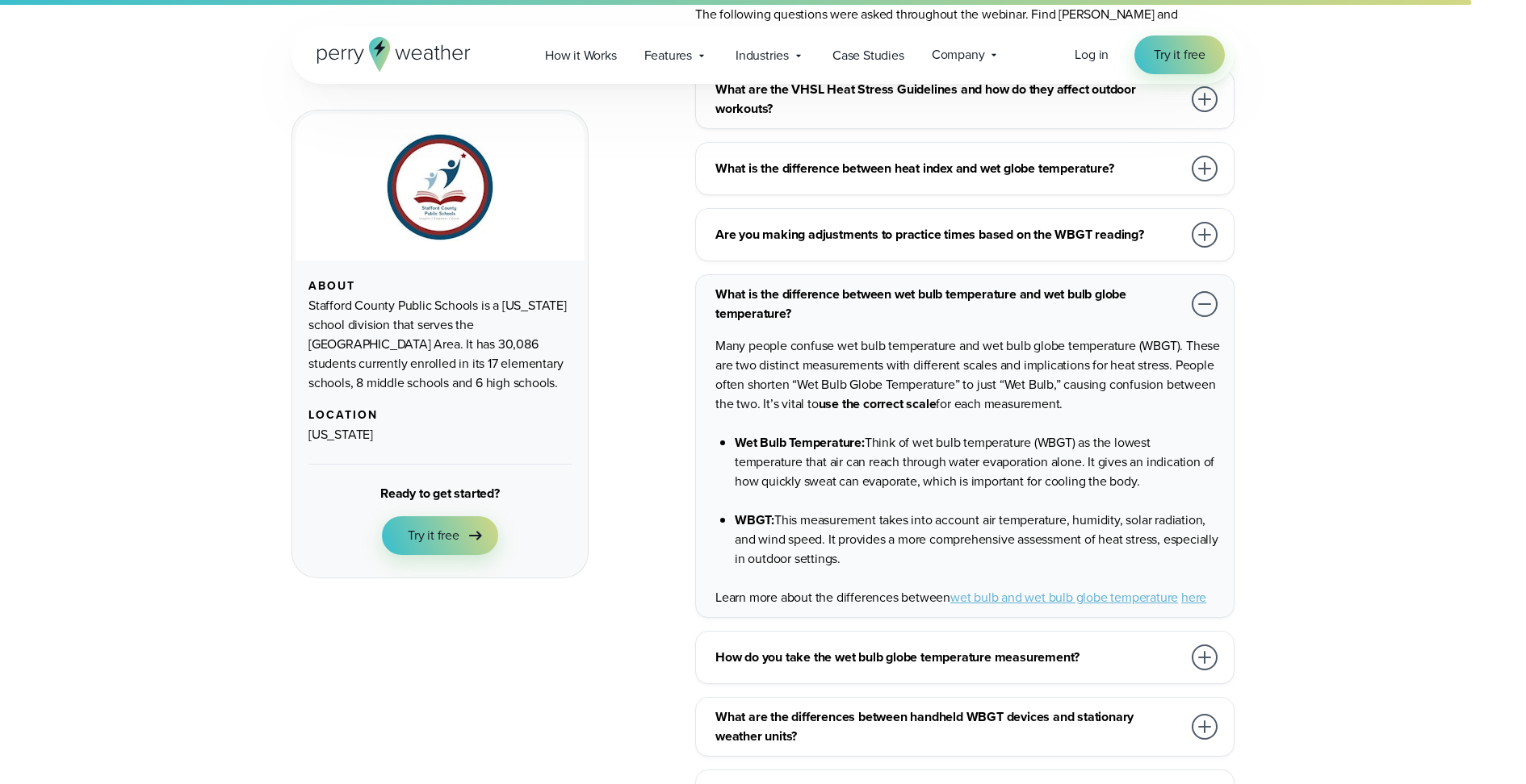
drag, startPoint x: 866, startPoint y: 415, endPoint x: 946, endPoint y: 424, distance: 80.5
click at [946, 434] on li "Wet Bulb Temperature: Think of wet bulb temperature (WBGT) as the lowest temper…" at bounding box center [978, 462] width 486 height 58
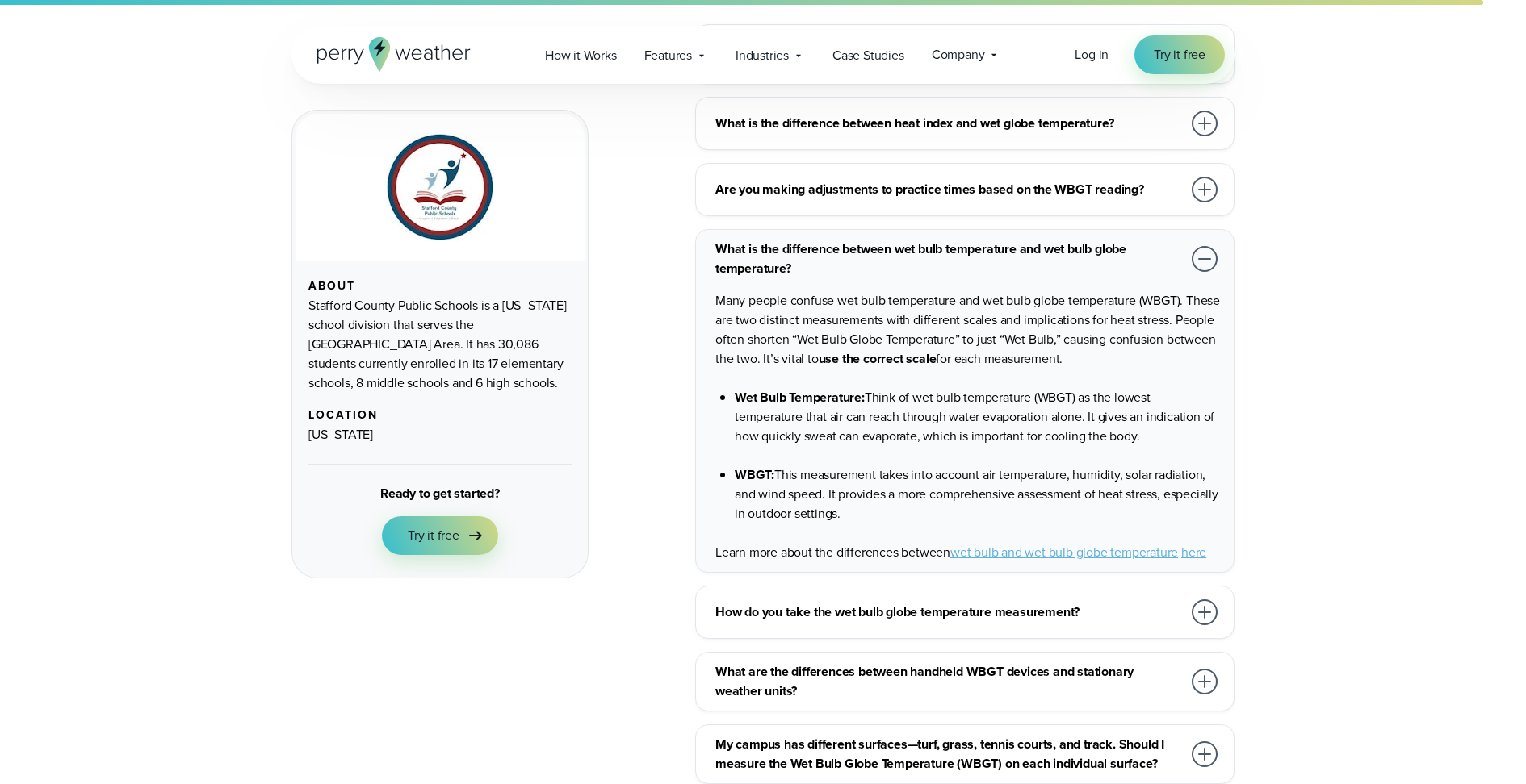
scroll to position [2049, 0]
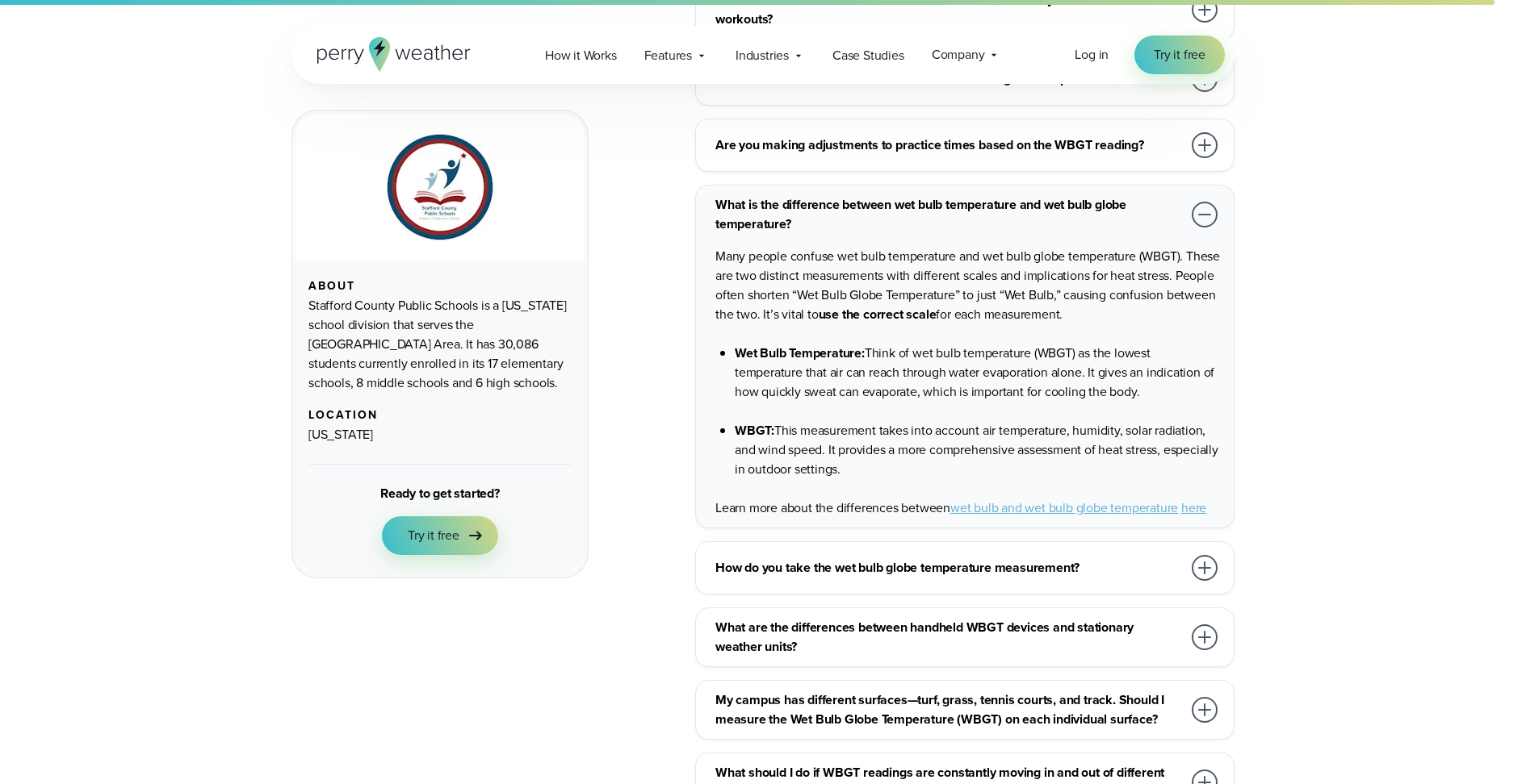
click at [1096, 618] on h3 "What are the differences between handheld WBGT devices and stationary weather u…" at bounding box center [949, 637] width 466 height 39
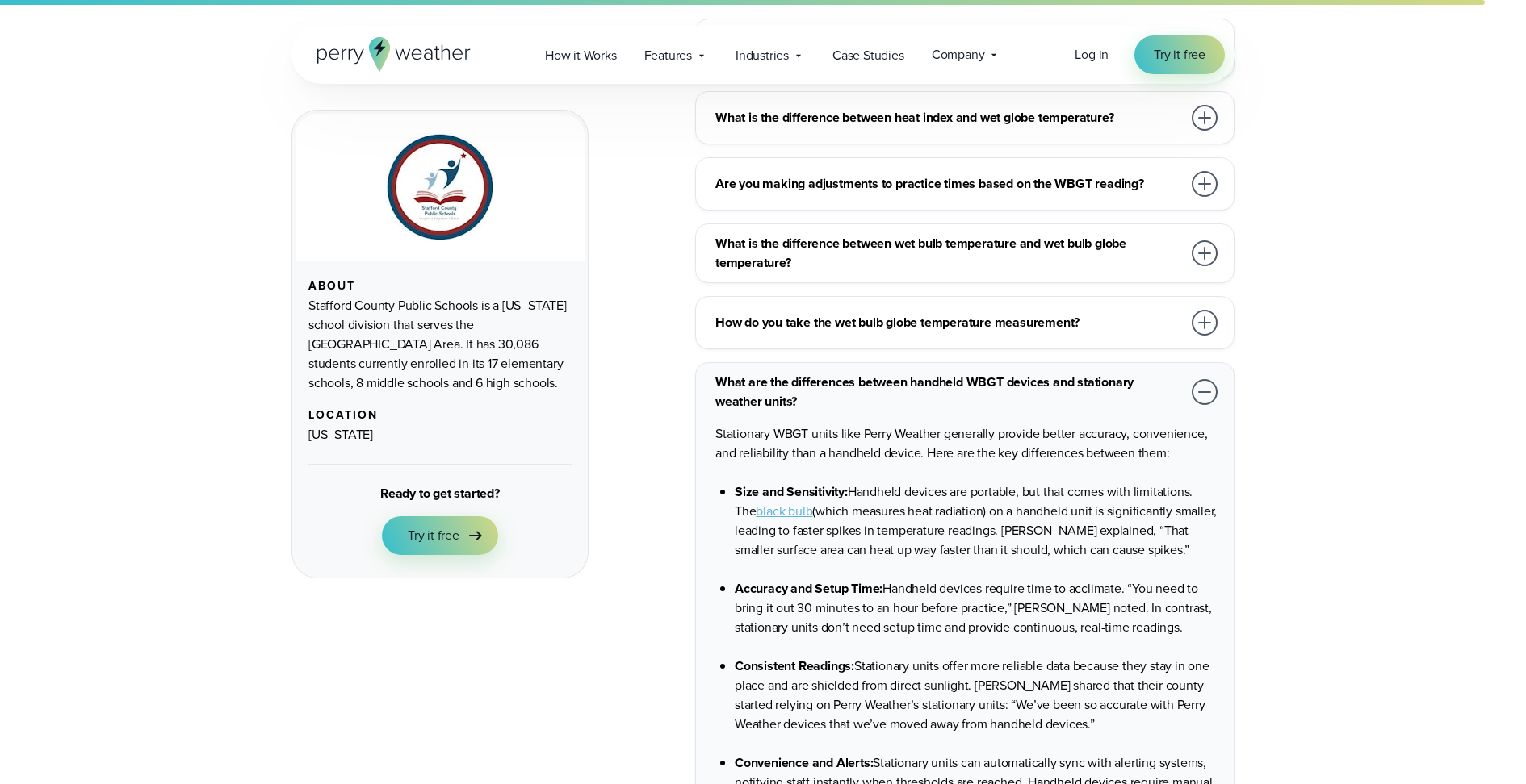
scroll to position [2046, 0]
click at [1199, 378] on div at bounding box center [1204, 390] width 26 height 26
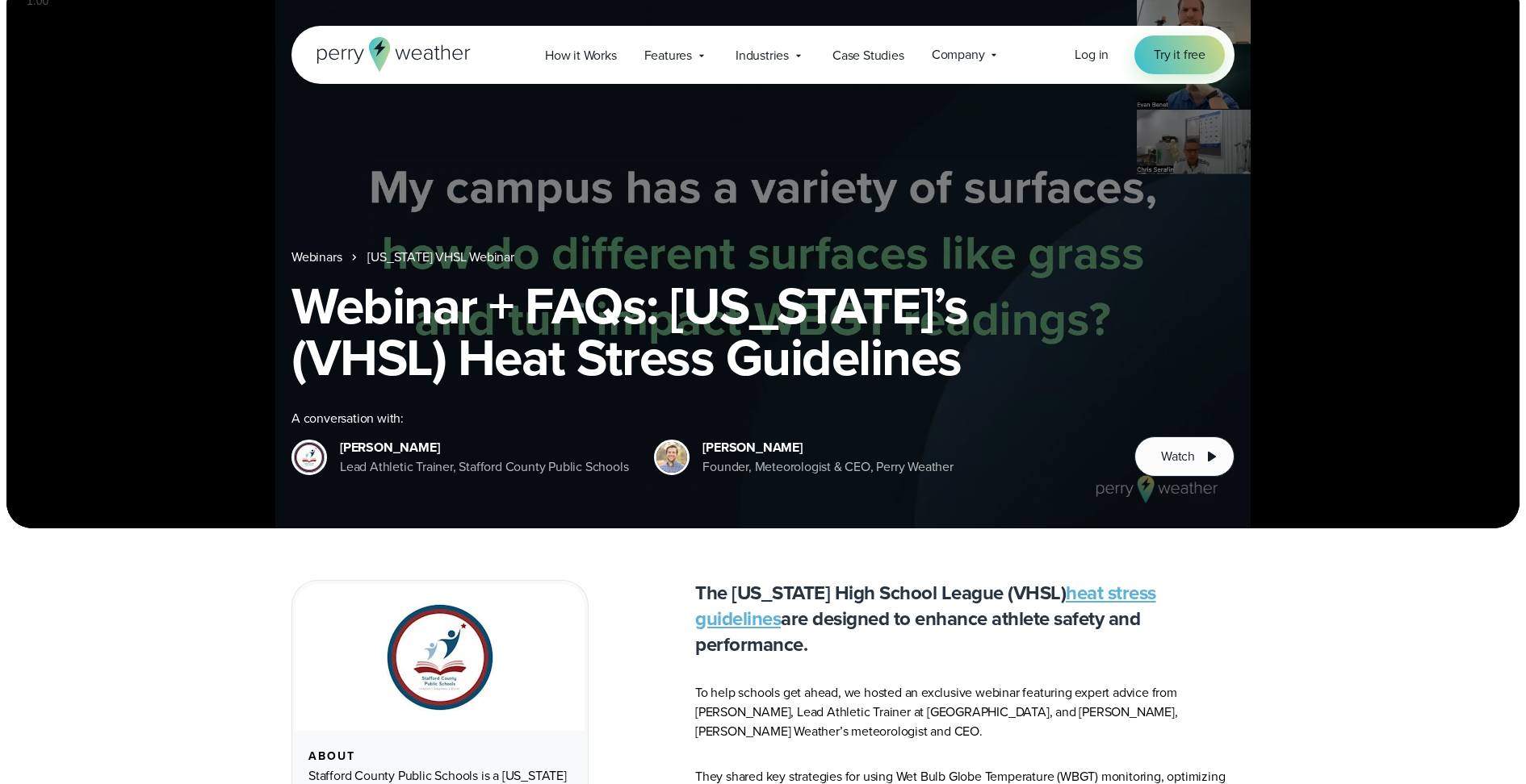
scroll to position [22, 0]
